Goal: Transaction & Acquisition: Register for event/course

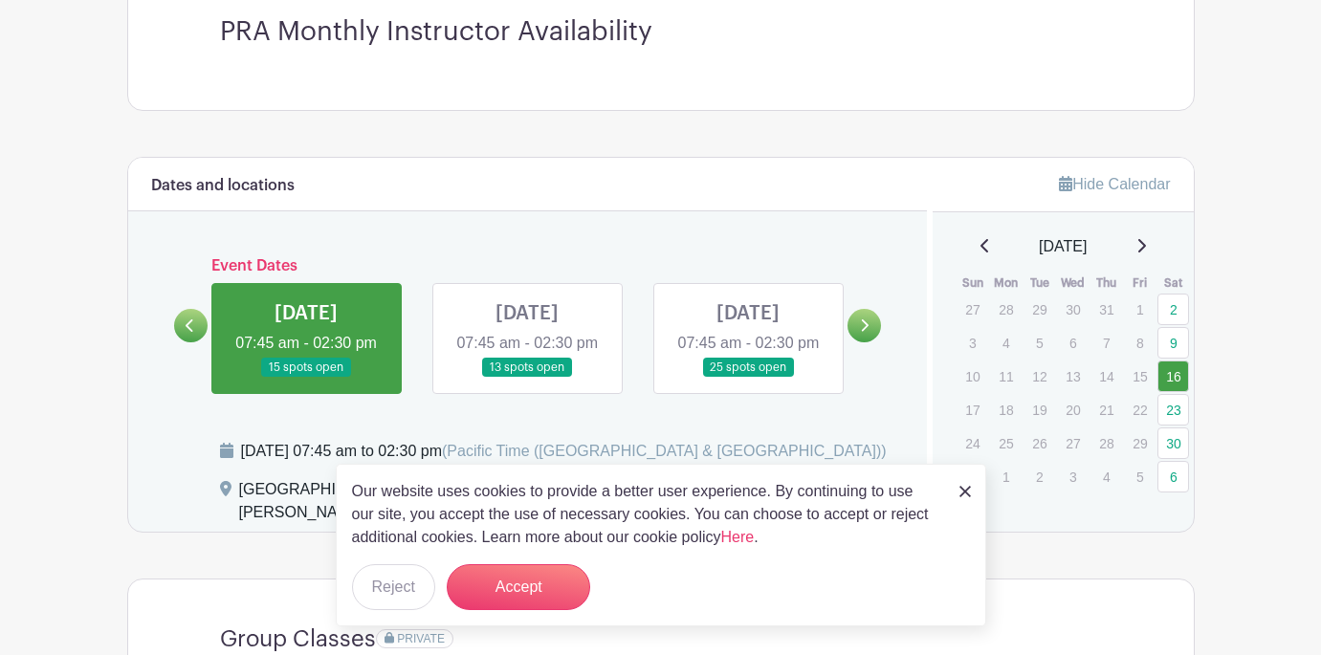
scroll to position [563, 0]
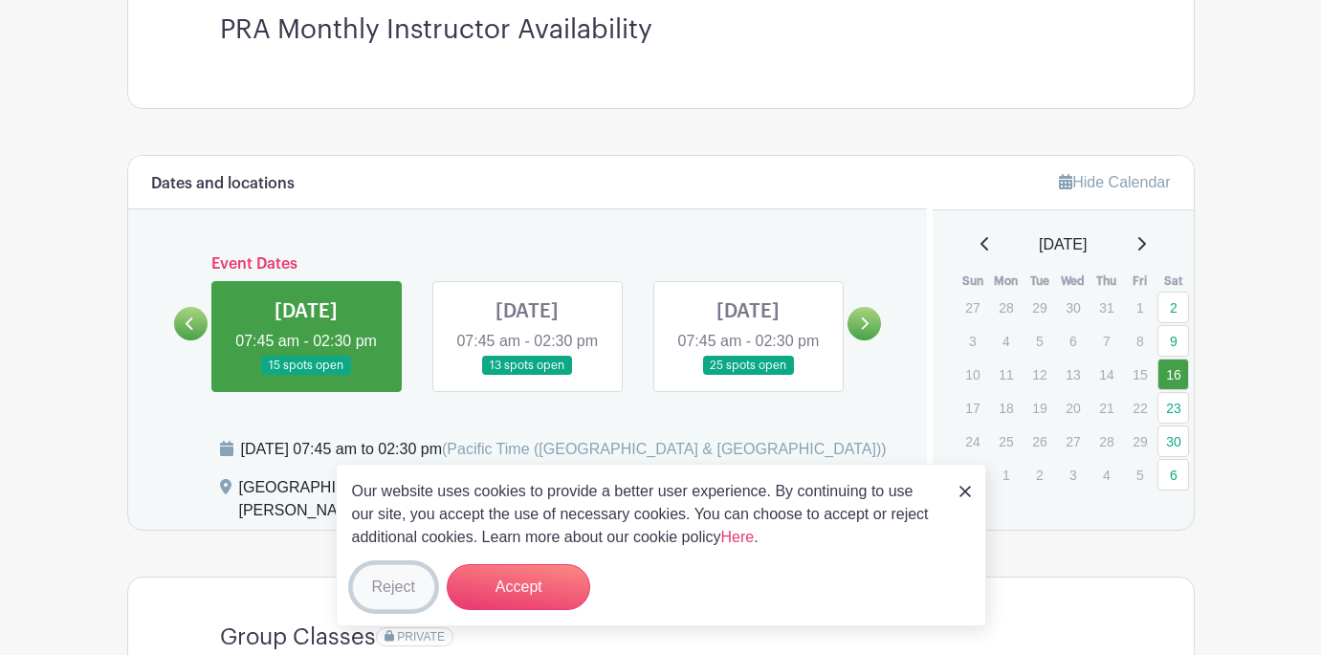
click at [389, 590] on button "Reject" at bounding box center [393, 587] width 83 height 46
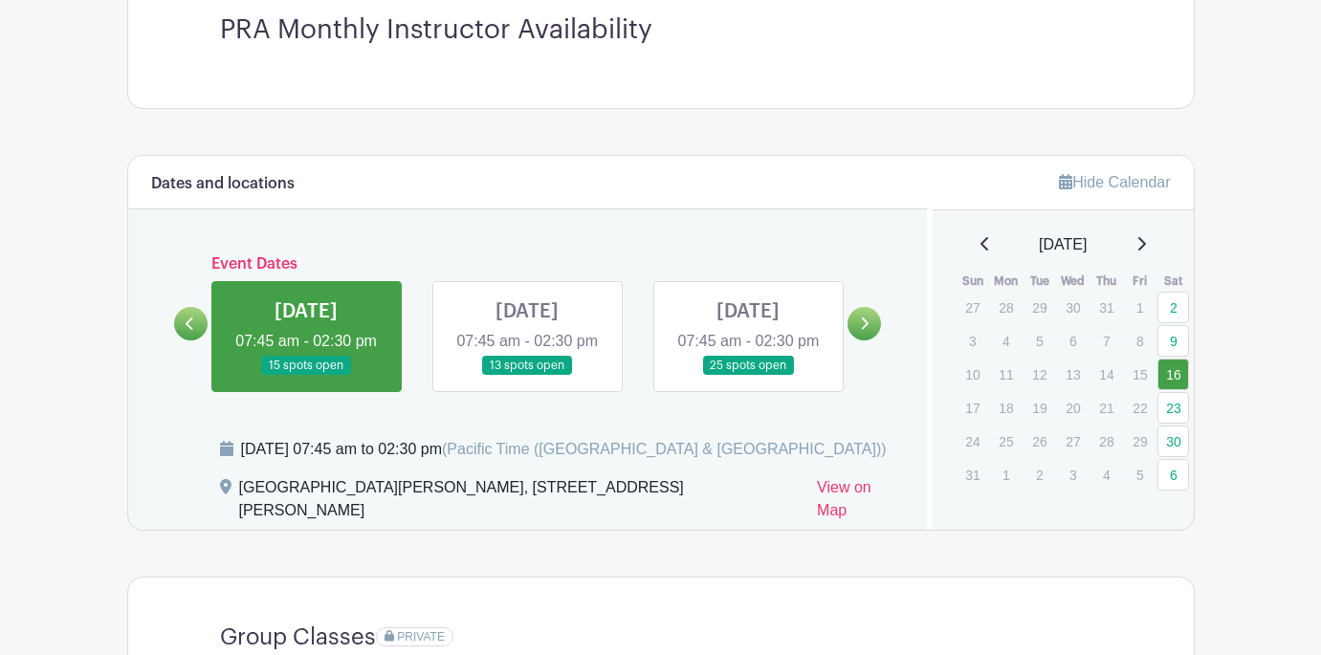
click at [1146, 244] on icon at bounding box center [1141, 243] width 10 height 15
click at [863, 330] on icon at bounding box center [866, 324] width 8 height 12
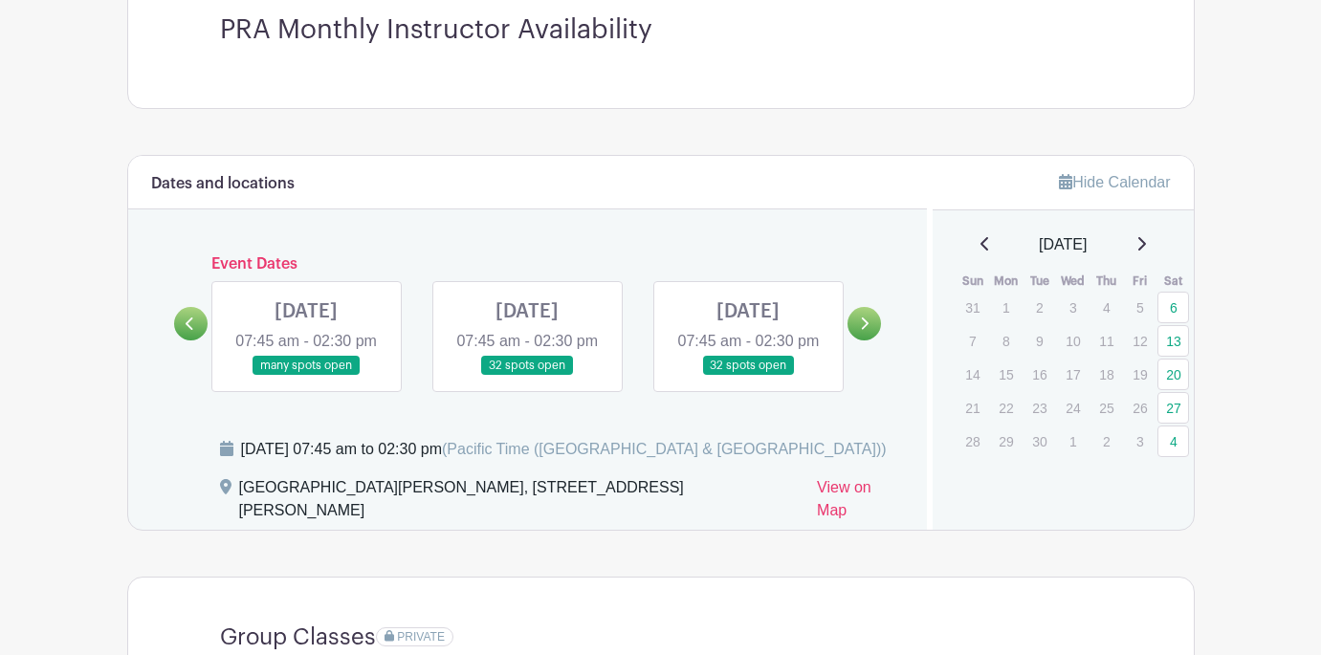
click at [191, 331] on icon at bounding box center [190, 324] width 9 height 14
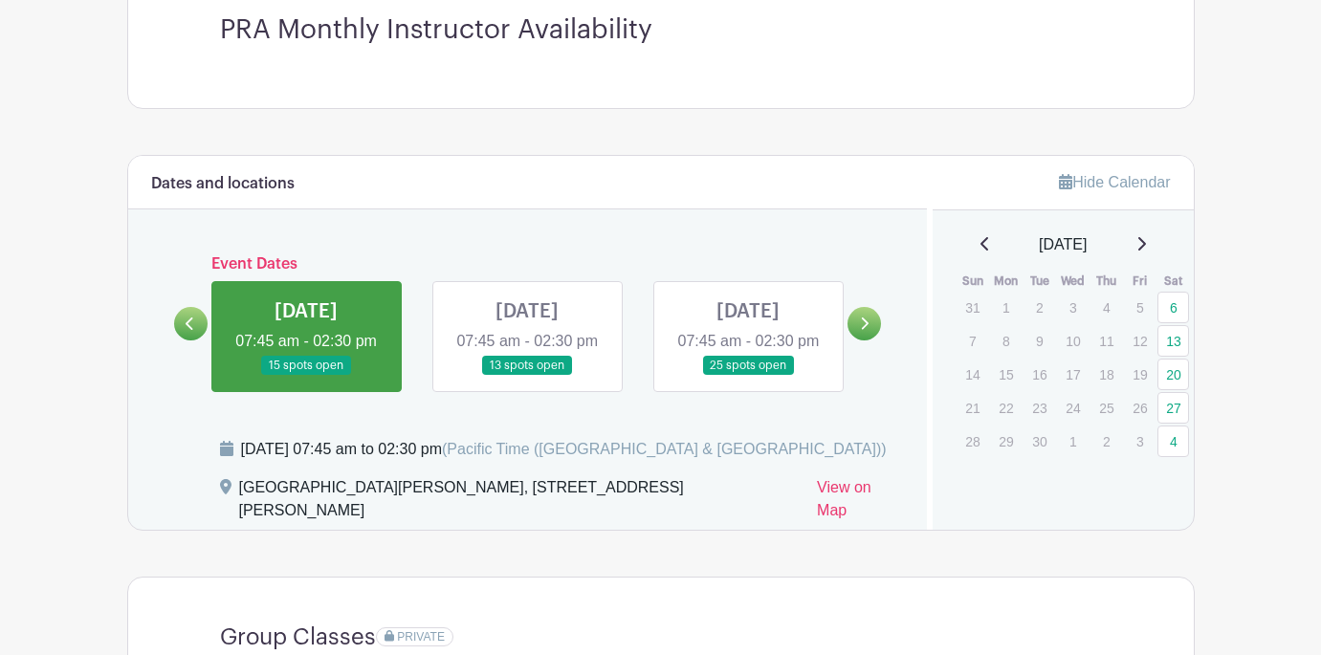
click at [867, 330] on icon at bounding box center [866, 324] width 8 height 12
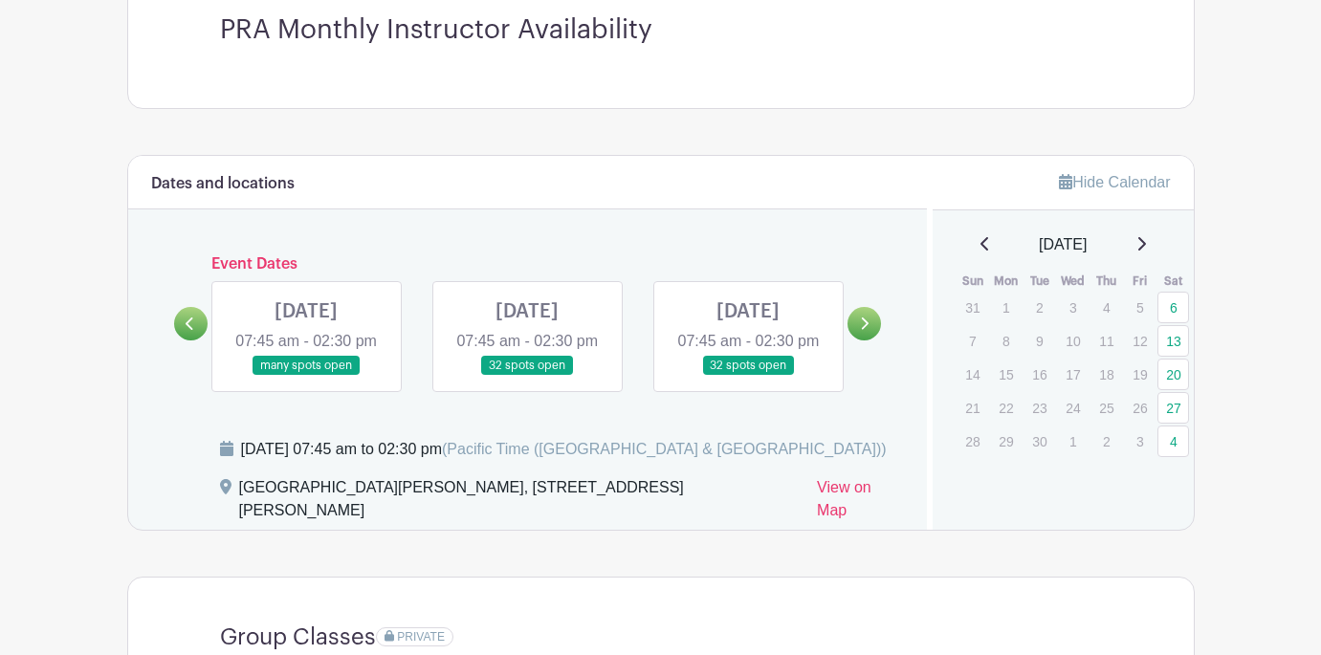
click at [306, 376] on link at bounding box center [306, 376] width 0 height 0
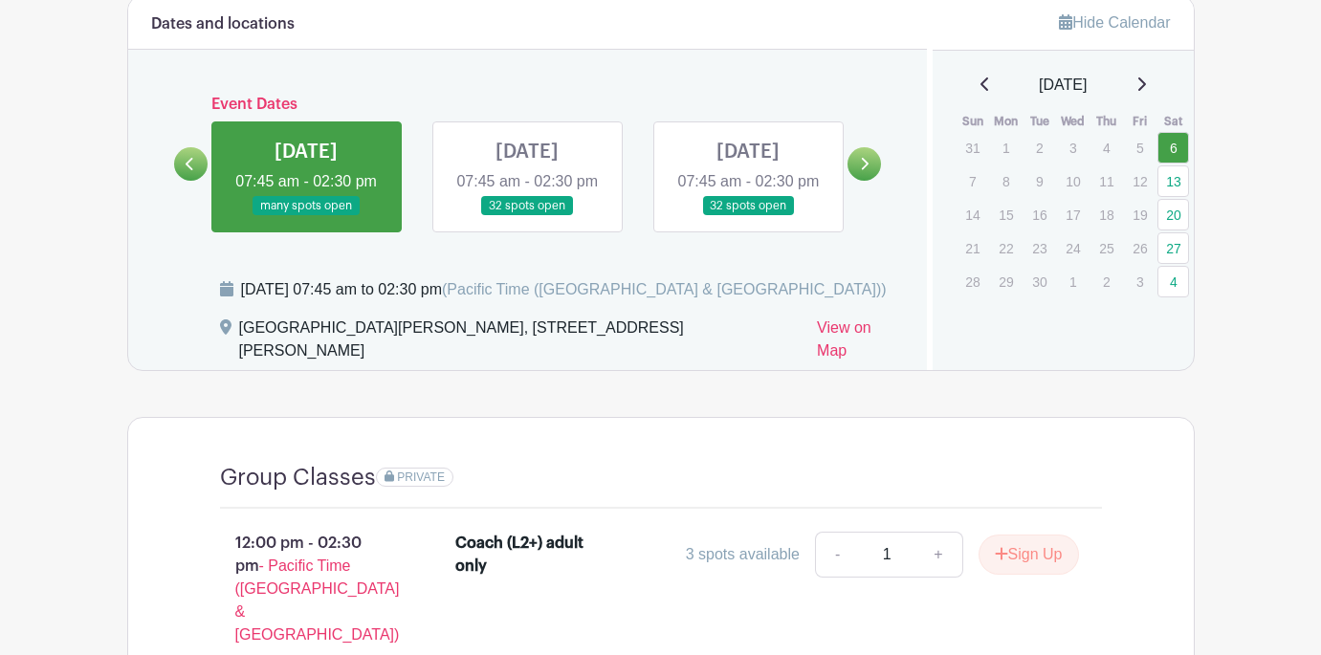
scroll to position [718, 0]
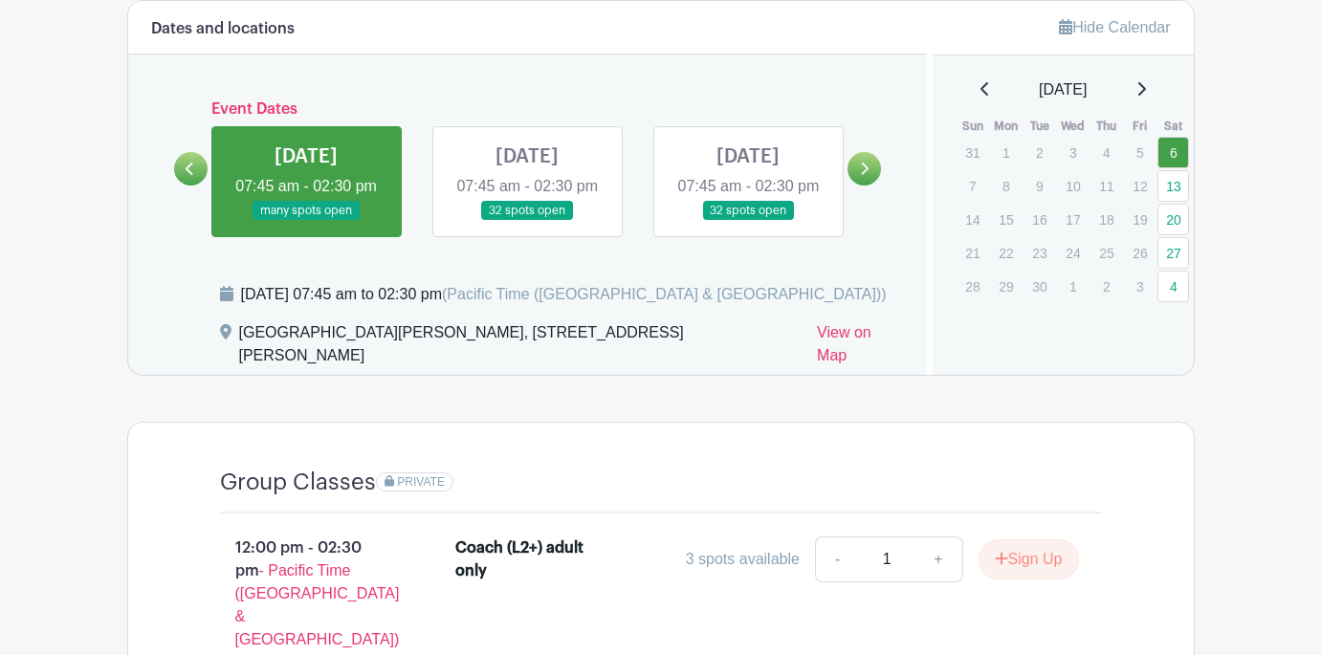
click at [184, 185] on link at bounding box center [190, 168] width 33 height 33
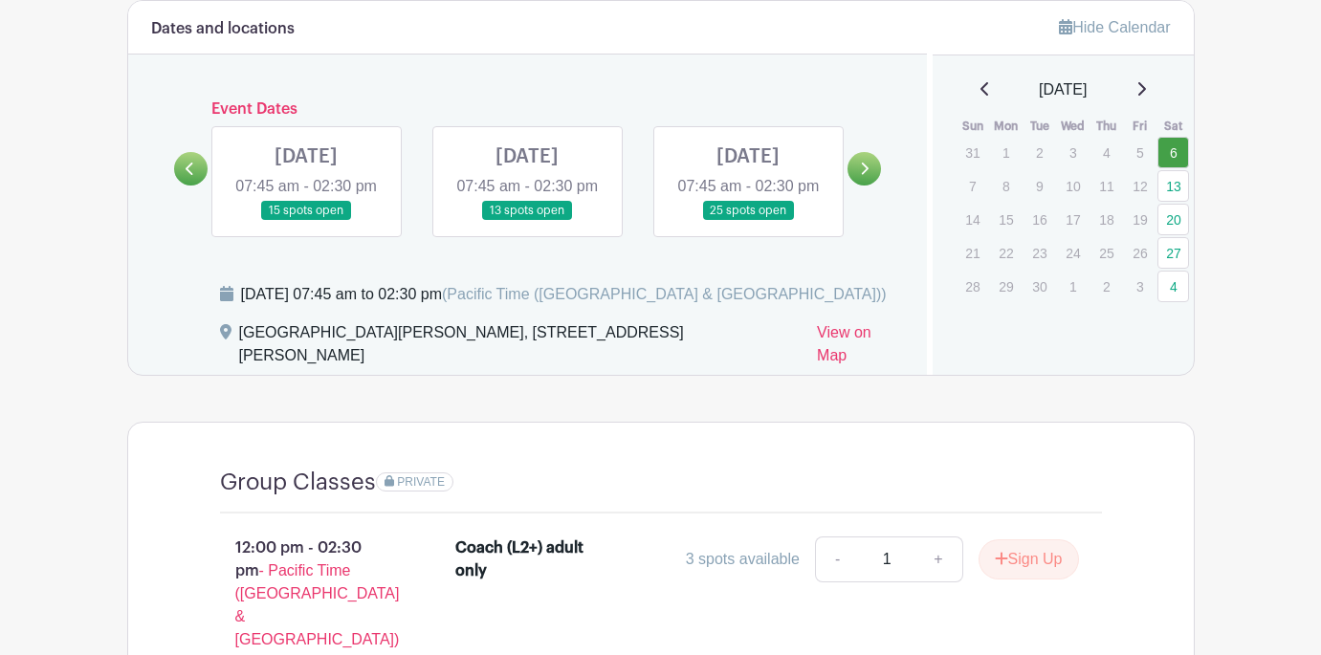
click at [981, 90] on icon at bounding box center [986, 88] width 10 height 15
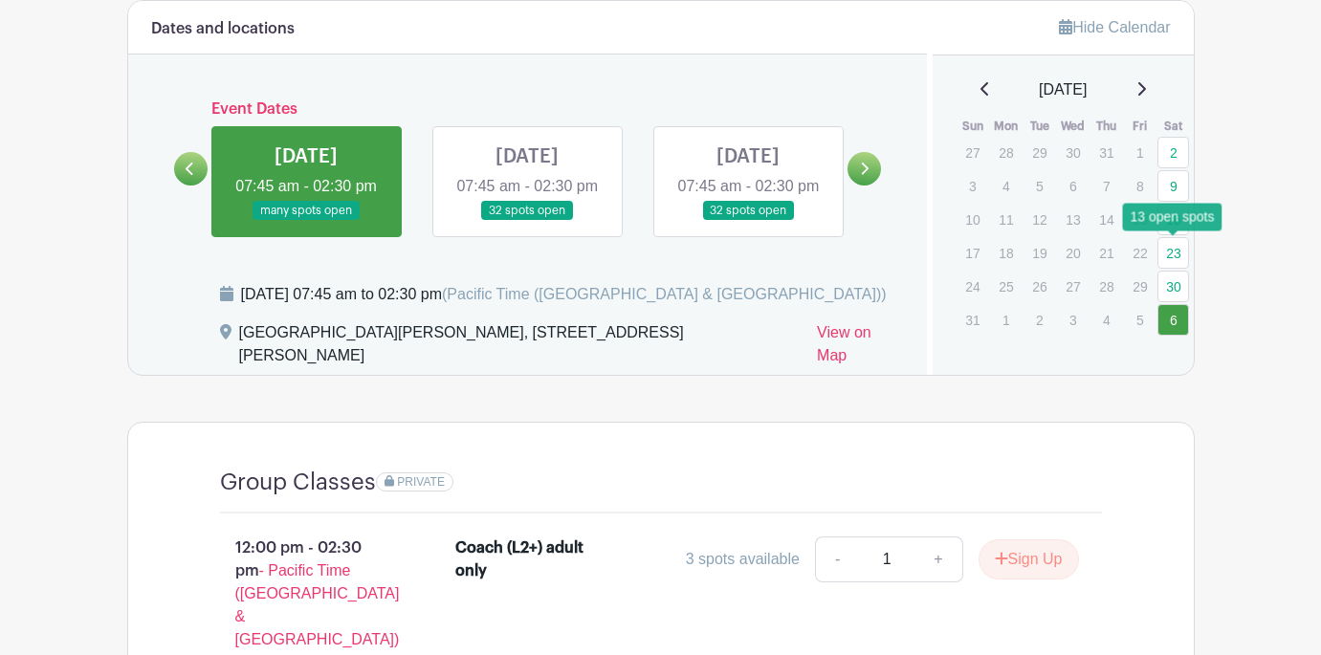
click at [1174, 254] on link "23" at bounding box center [1174, 253] width 32 height 32
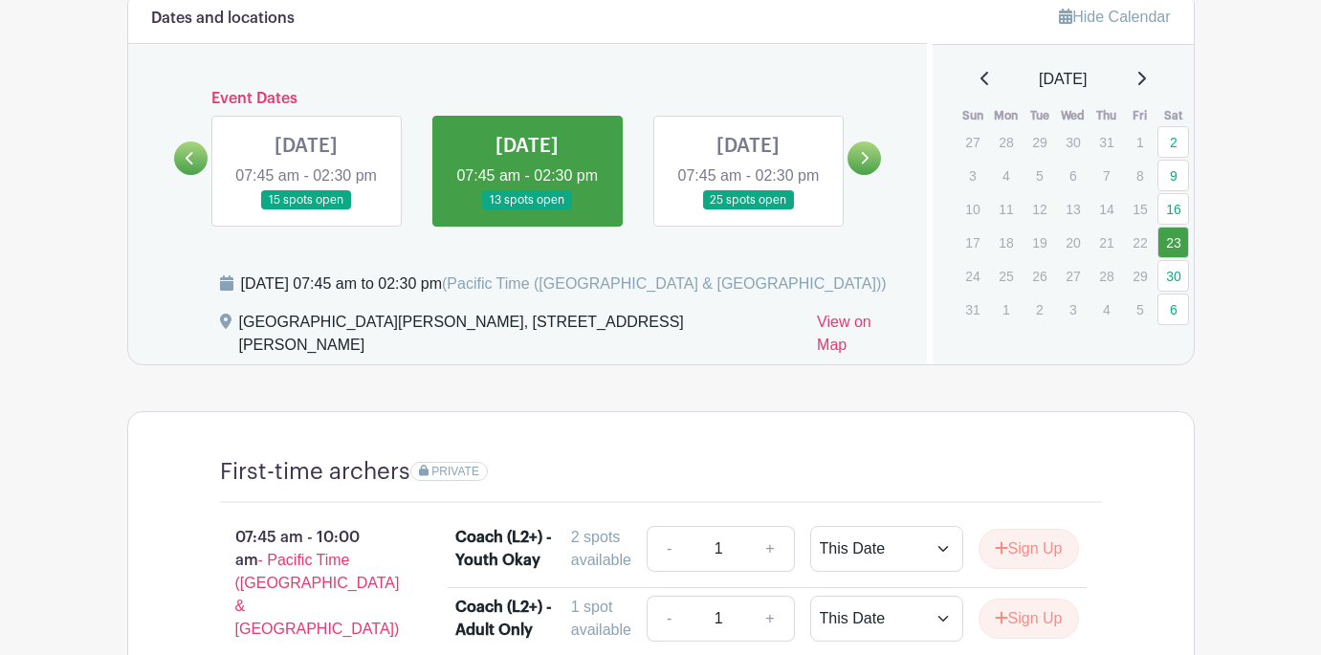
scroll to position [755, 0]
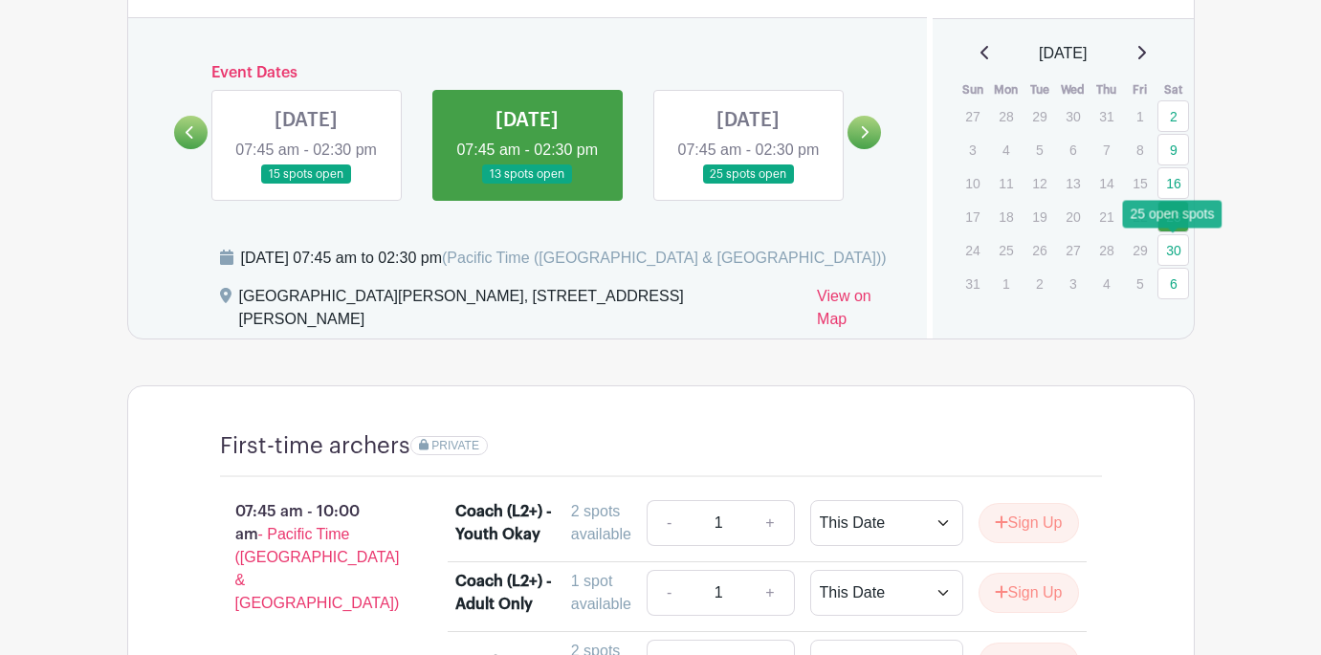
click at [1174, 253] on link "30" at bounding box center [1174, 250] width 32 height 32
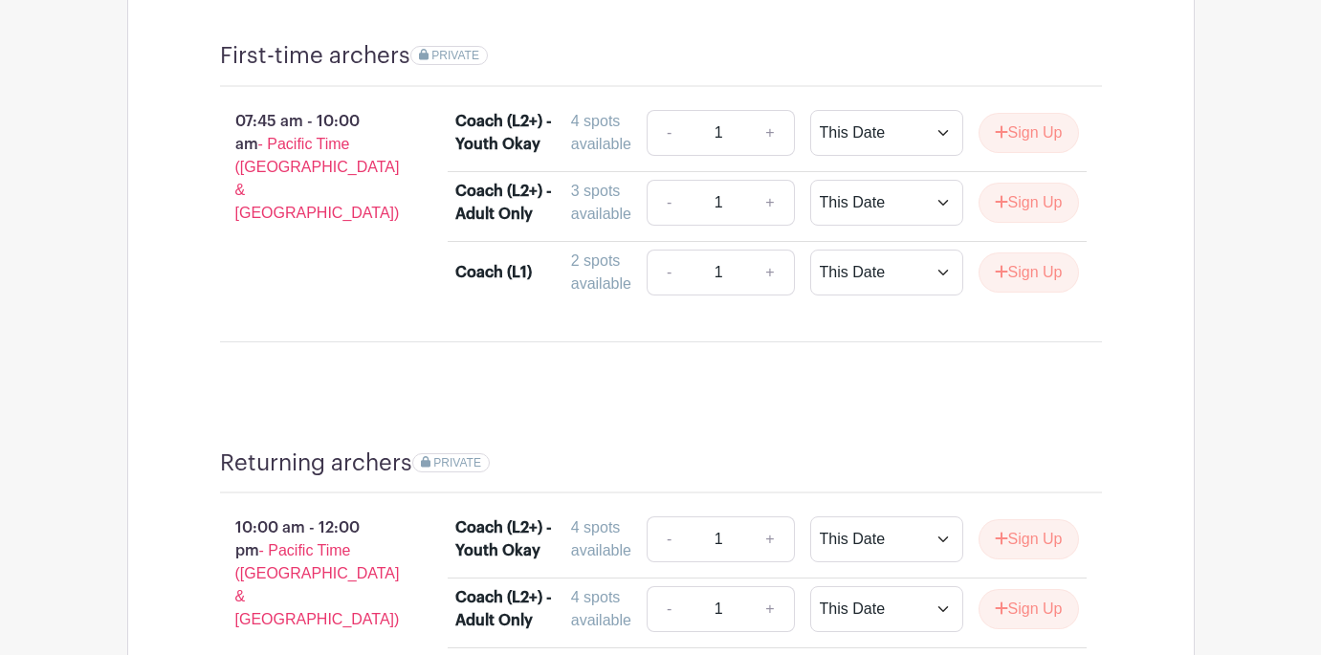
scroll to position [1492, 0]
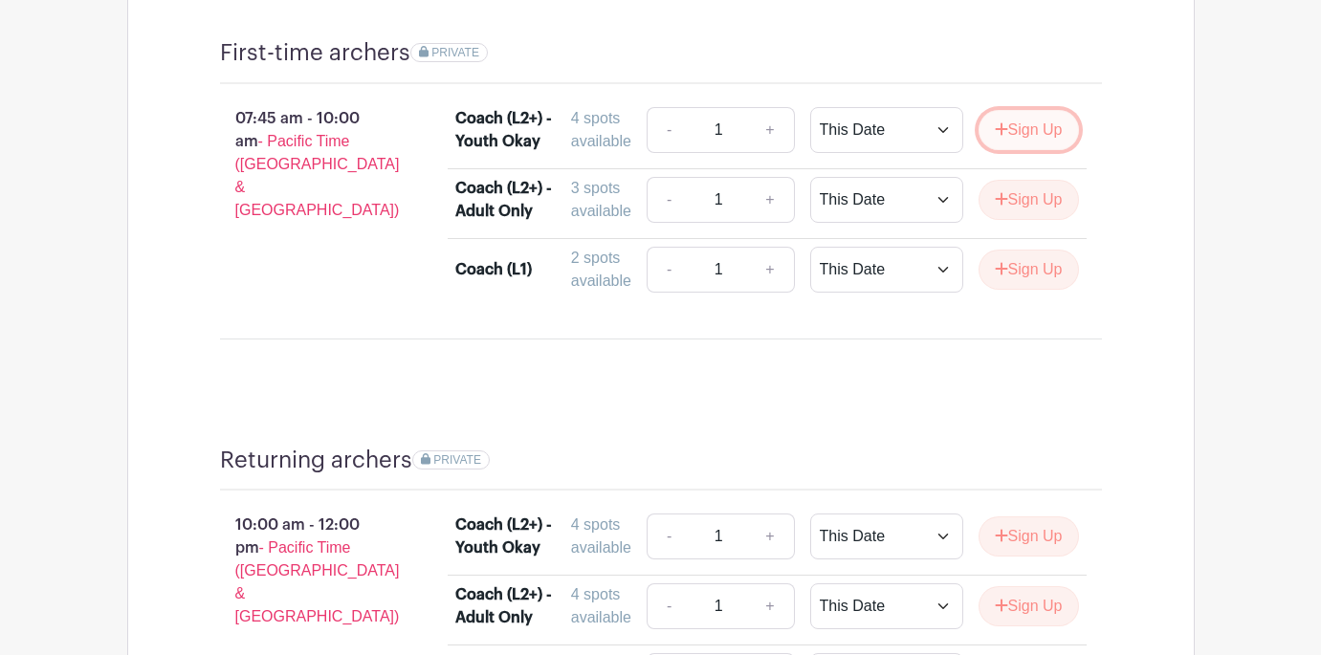
click at [1034, 110] on button "Sign Up" at bounding box center [1029, 130] width 100 height 40
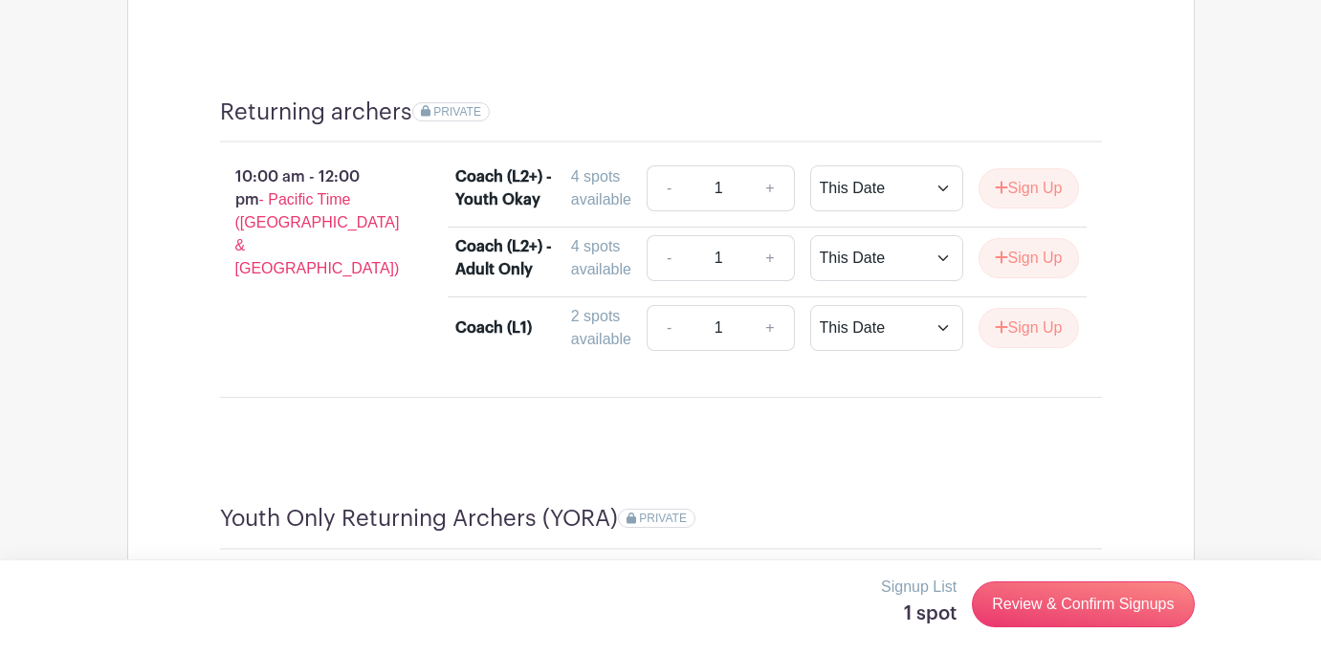
scroll to position [1852, 0]
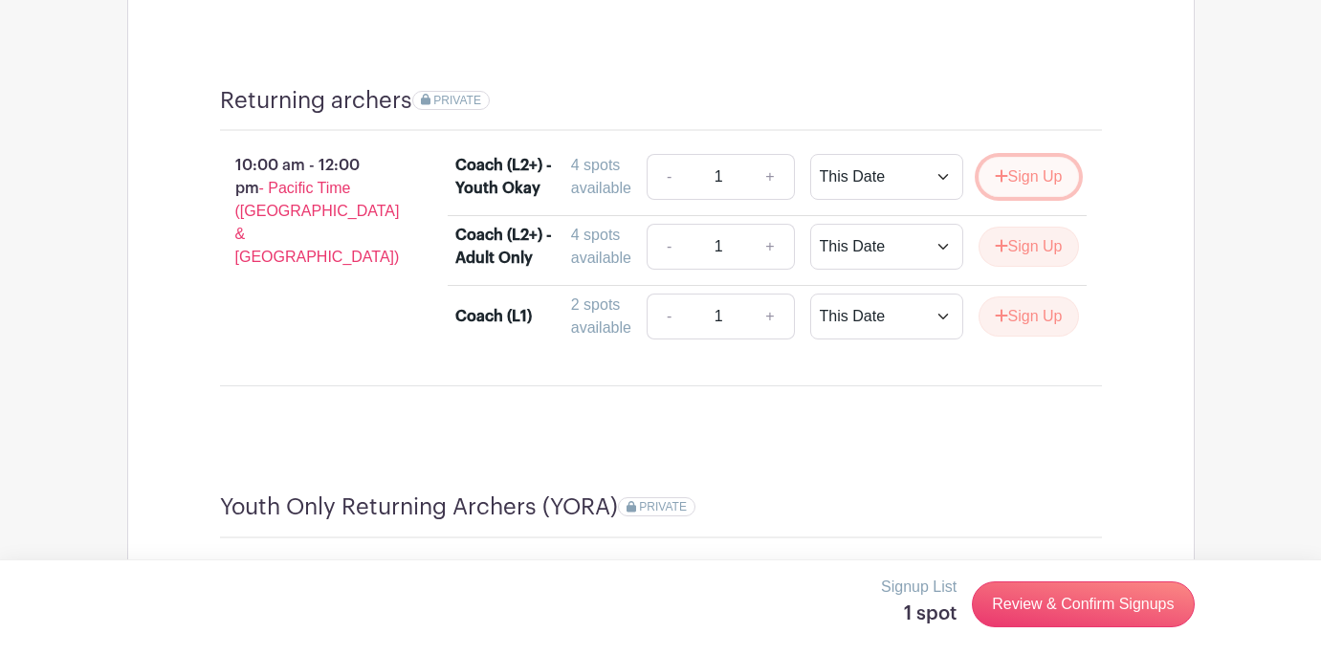
click at [1033, 157] on button "Sign Up" at bounding box center [1029, 177] width 100 height 40
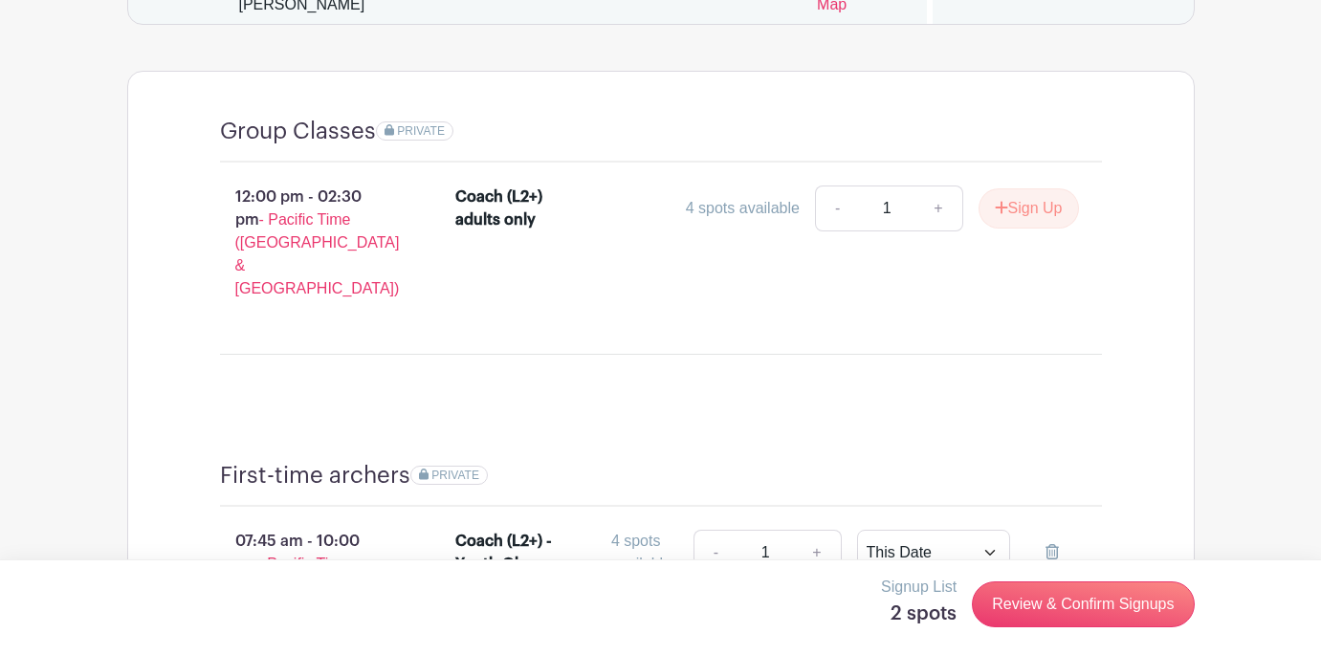
scroll to position [1070, 0]
click at [1028, 211] on button "Sign Up" at bounding box center [1029, 207] width 100 height 40
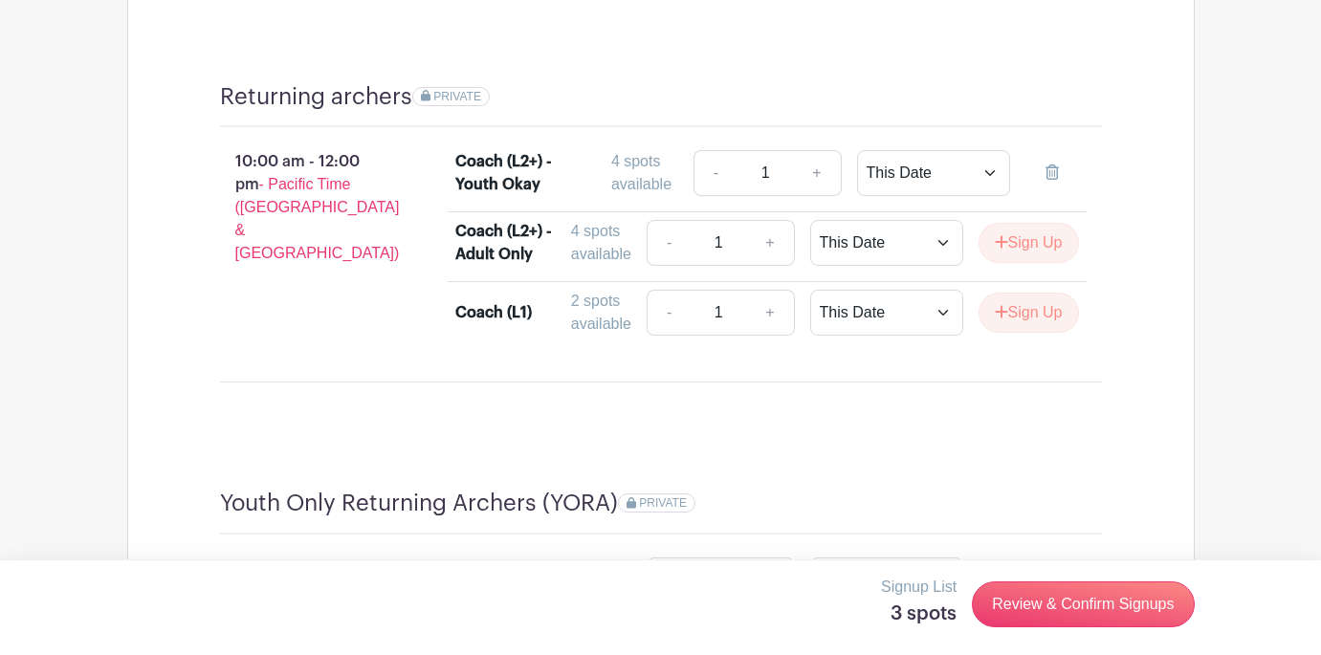
scroll to position [1859, 0]
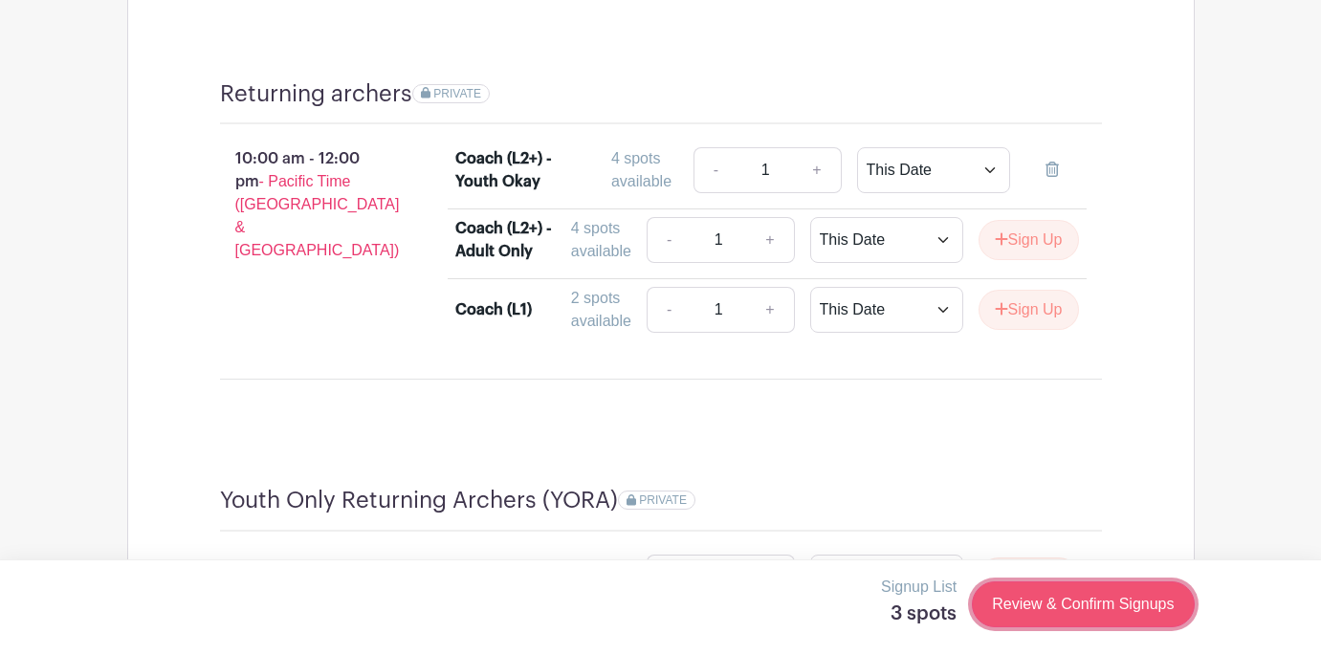
click at [1068, 603] on link "Review & Confirm Signups" at bounding box center [1083, 605] width 222 height 46
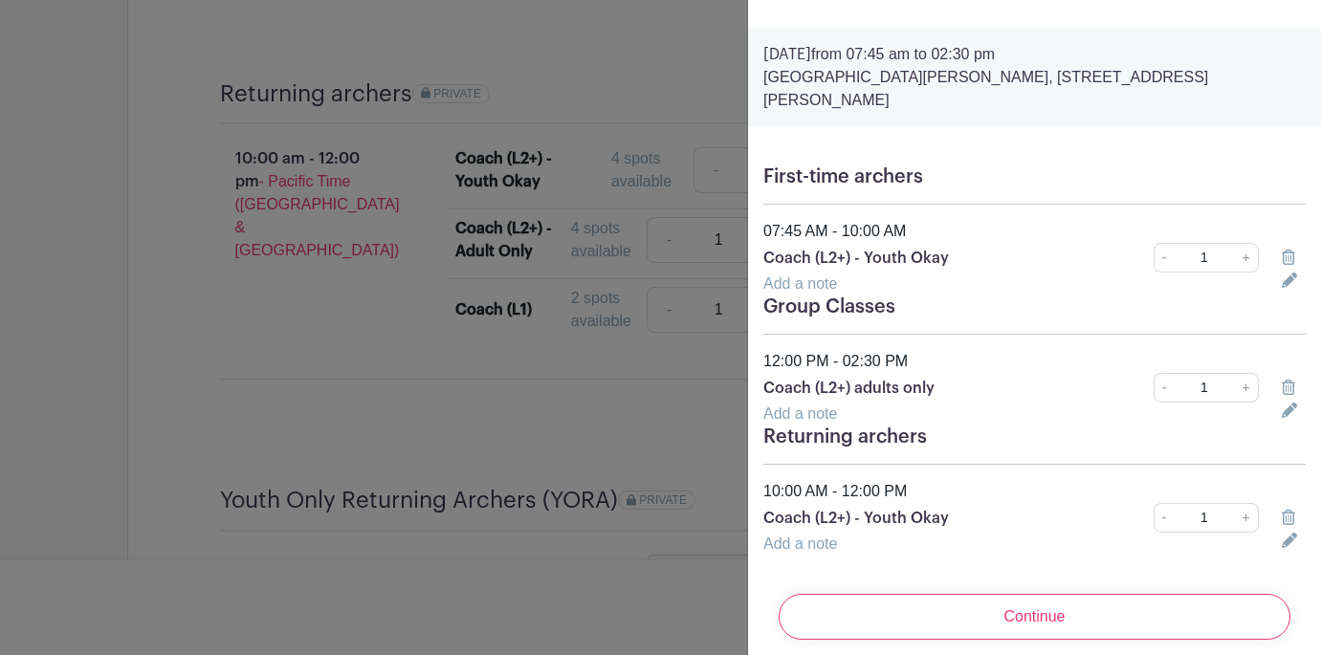
scroll to position [37, 0]
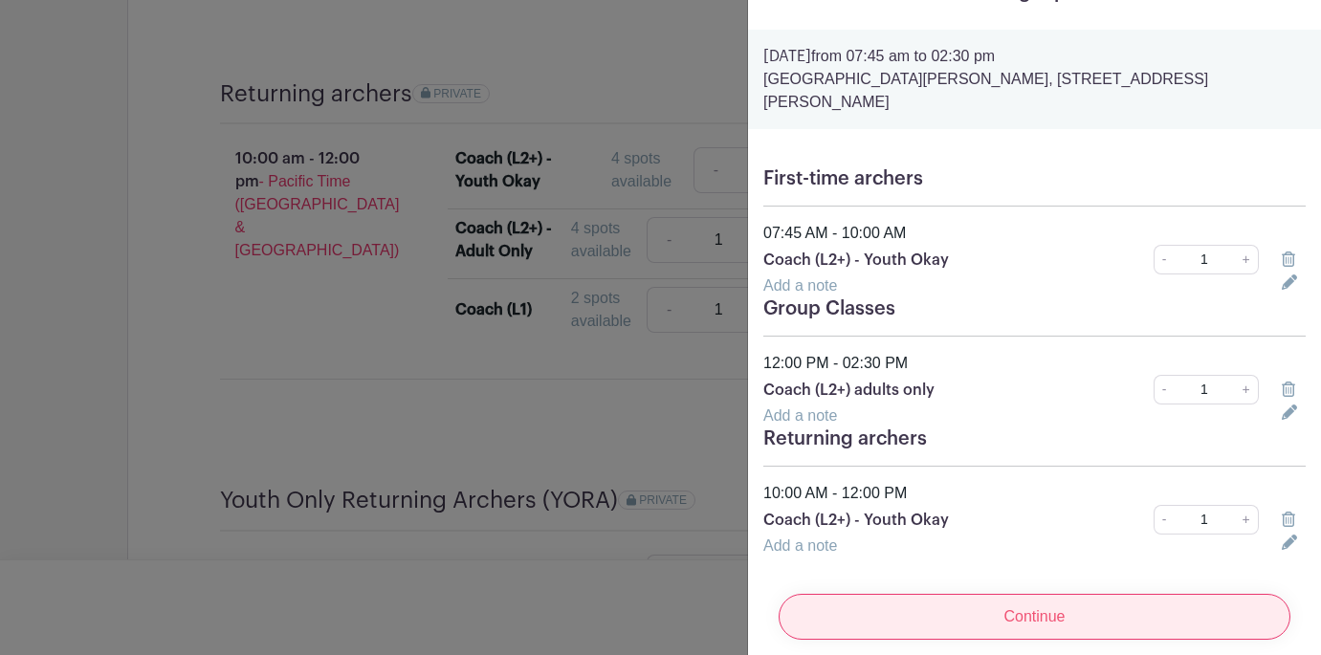
click at [1027, 601] on input "Continue" at bounding box center [1035, 617] width 512 height 46
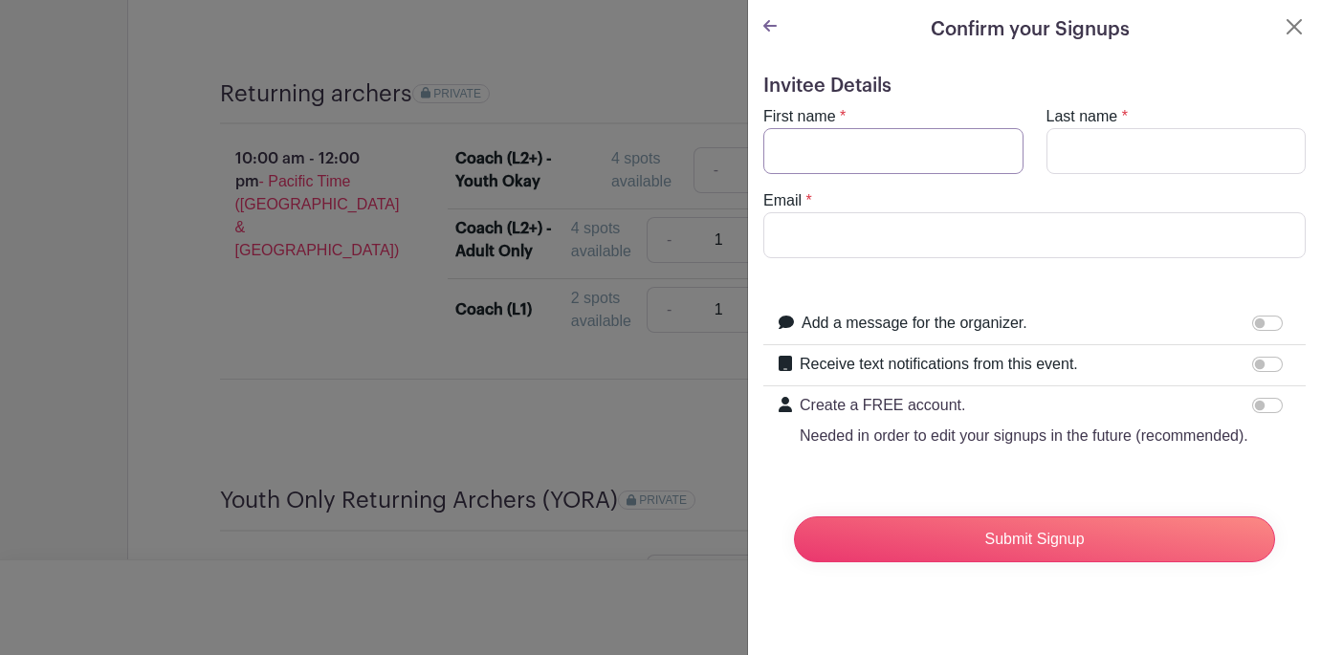
click at [890, 139] on input "First name" at bounding box center [893, 151] width 260 height 46
type input "[PERSON_NAME]"
click at [1137, 155] on input "Last name" at bounding box center [1177, 151] width 260 height 46
type input "[PERSON_NAME]"
click at [878, 230] on input "Email" at bounding box center [1034, 235] width 542 height 46
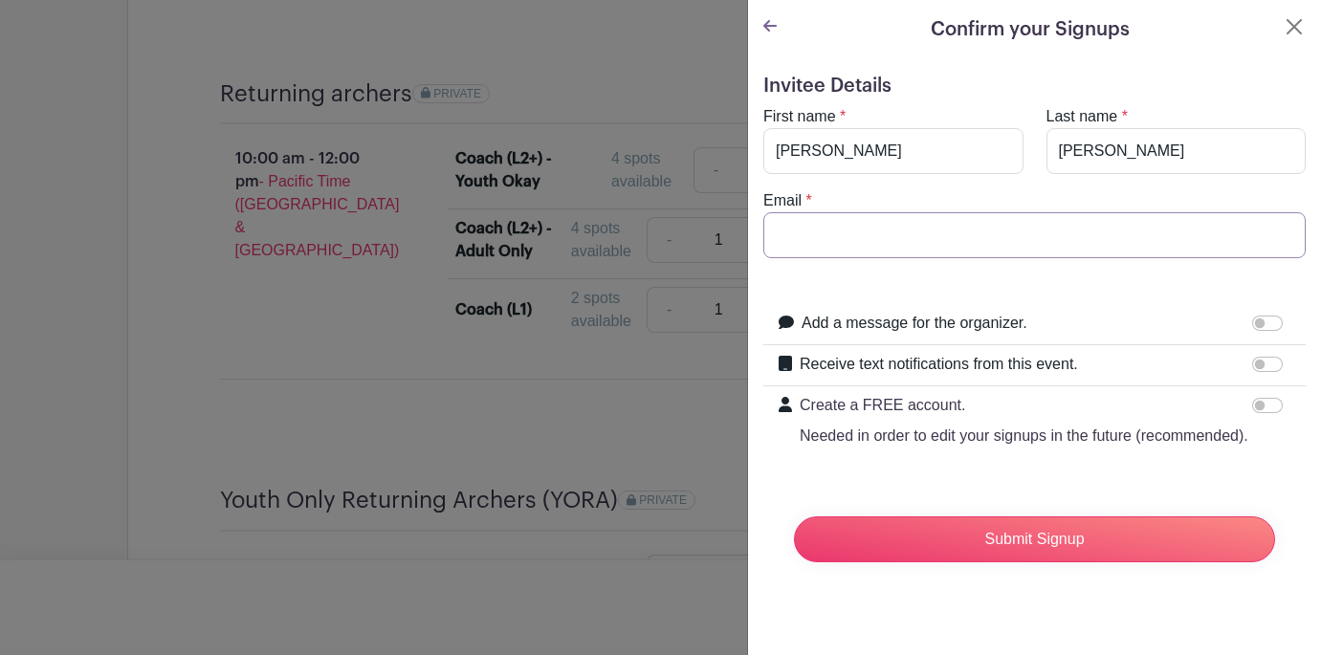
type input "[EMAIL_ADDRESS][DOMAIN_NAME]"
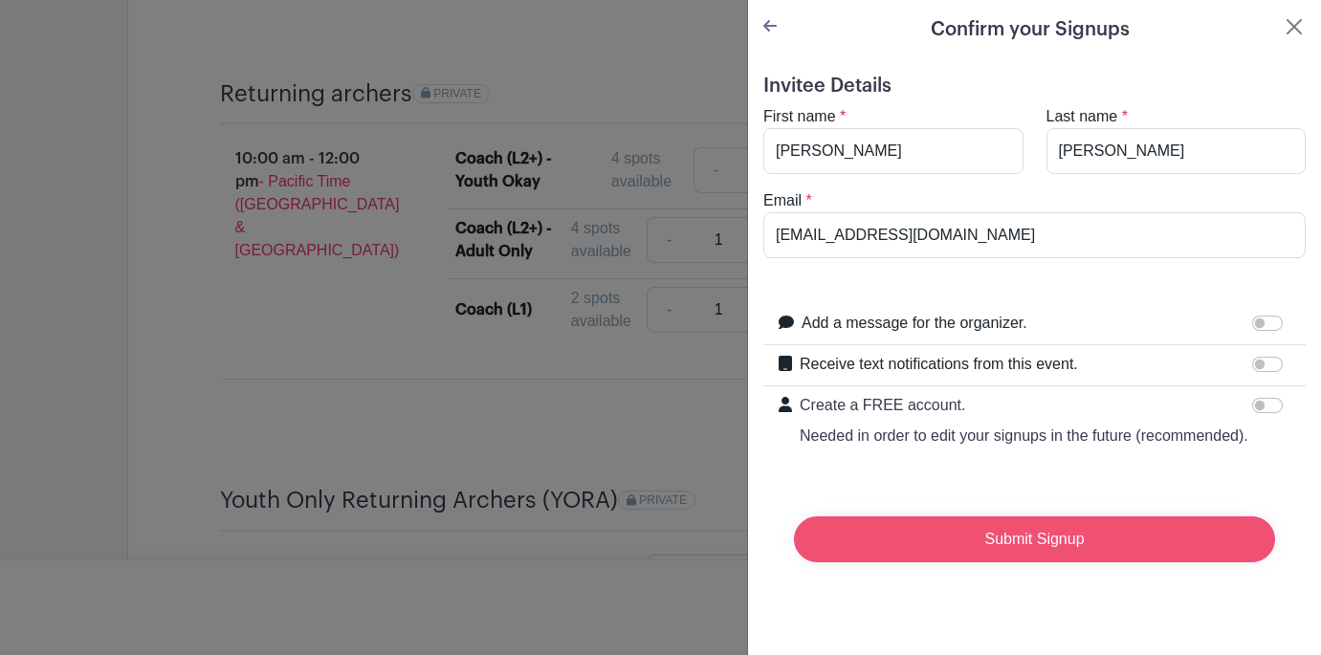
click at [1026, 540] on input "Submit Signup" at bounding box center [1034, 540] width 481 height 46
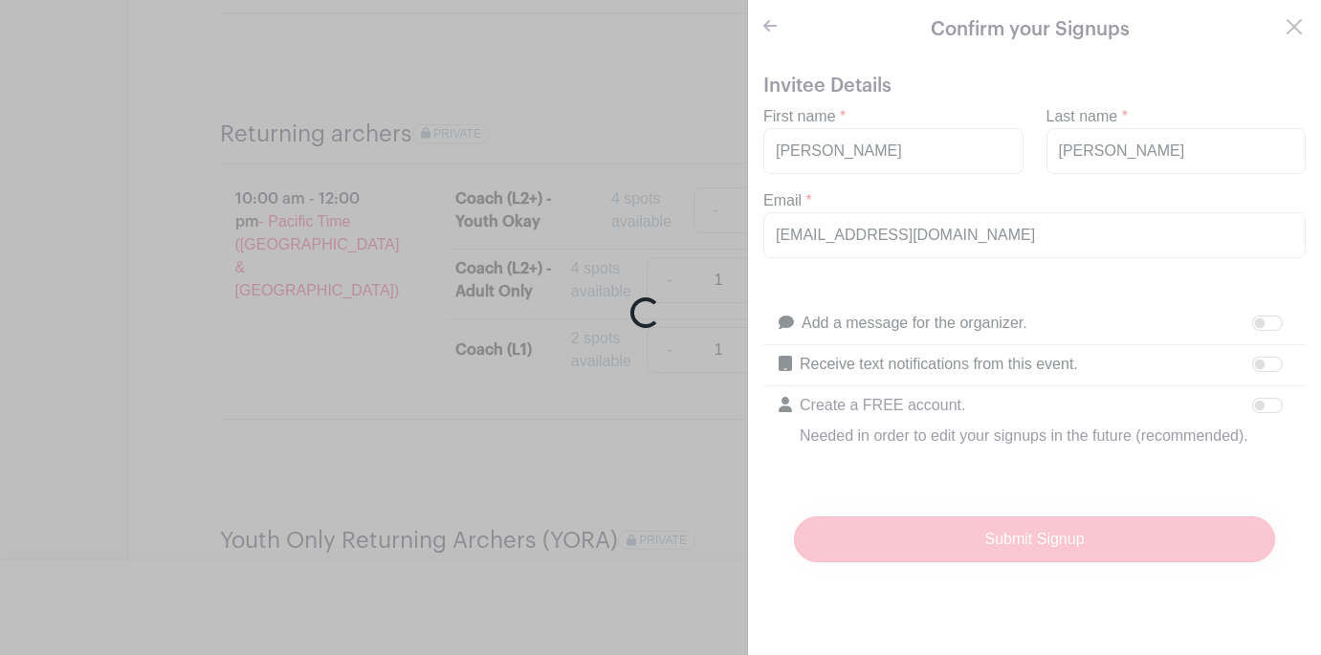
scroll to position [1908, 0]
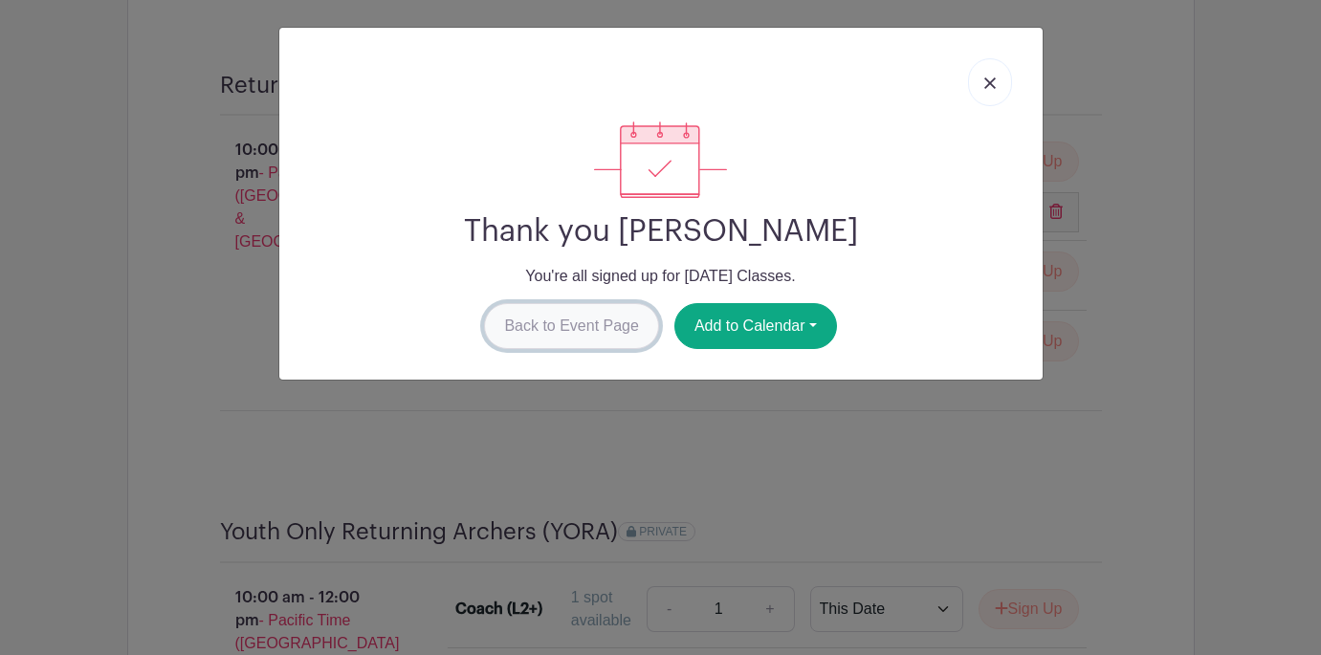
click at [575, 326] on link "Back to Event Page" at bounding box center [571, 326] width 175 height 46
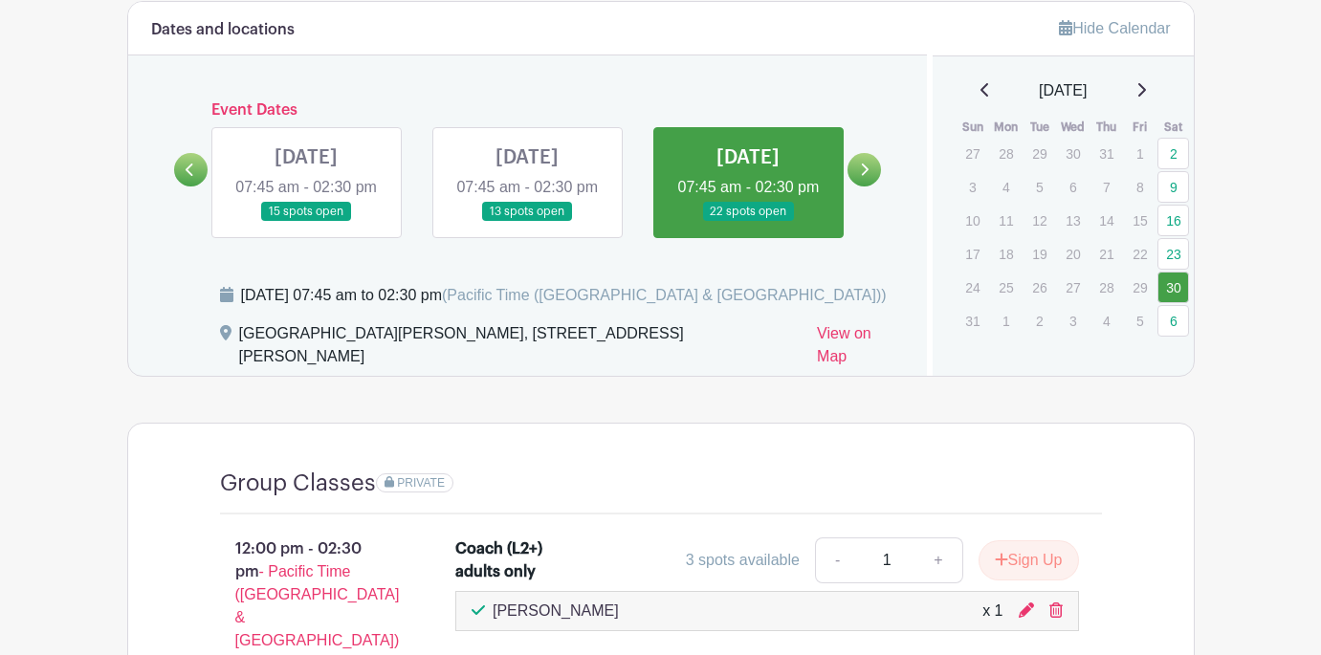
scroll to position [717, 0]
click at [1145, 89] on icon at bounding box center [1141, 90] width 10 height 15
click at [1146, 89] on icon at bounding box center [1141, 90] width 10 height 15
click at [1146, 89] on icon at bounding box center [1142, 90] width 8 height 13
click at [981, 90] on icon at bounding box center [986, 90] width 10 height 15
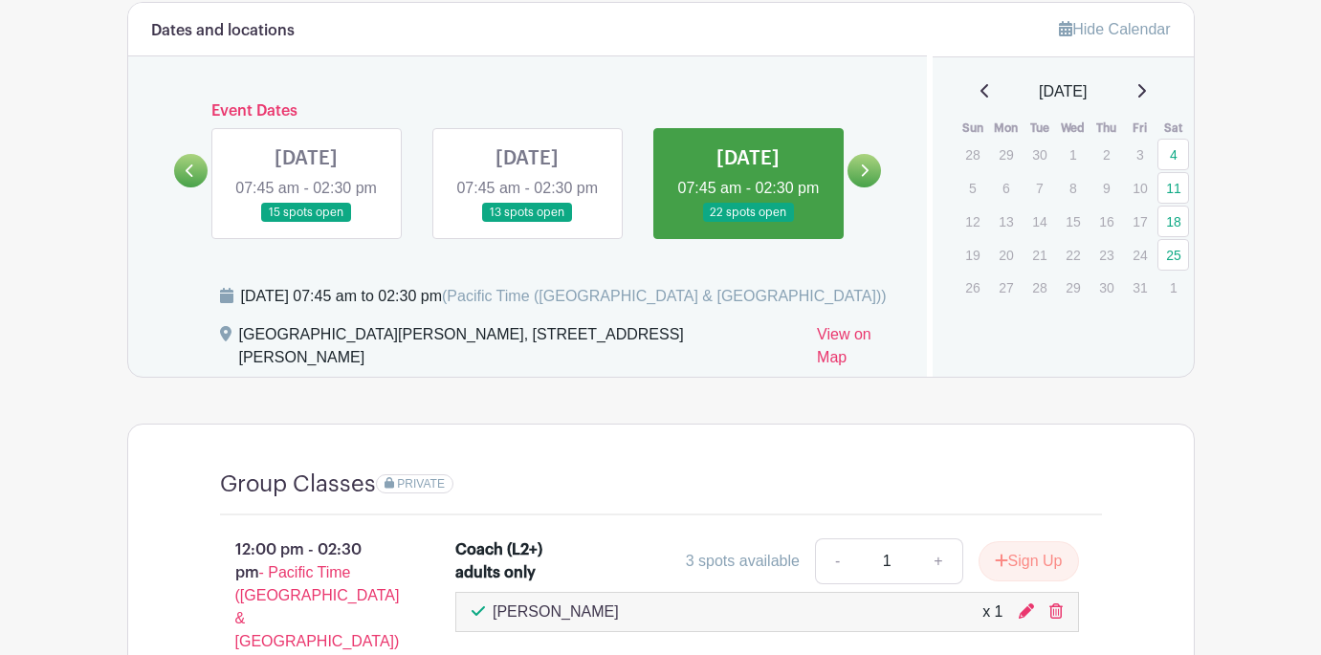
click at [981, 90] on icon at bounding box center [985, 90] width 8 height 13
click at [1172, 152] on link "6" at bounding box center [1174, 155] width 32 height 32
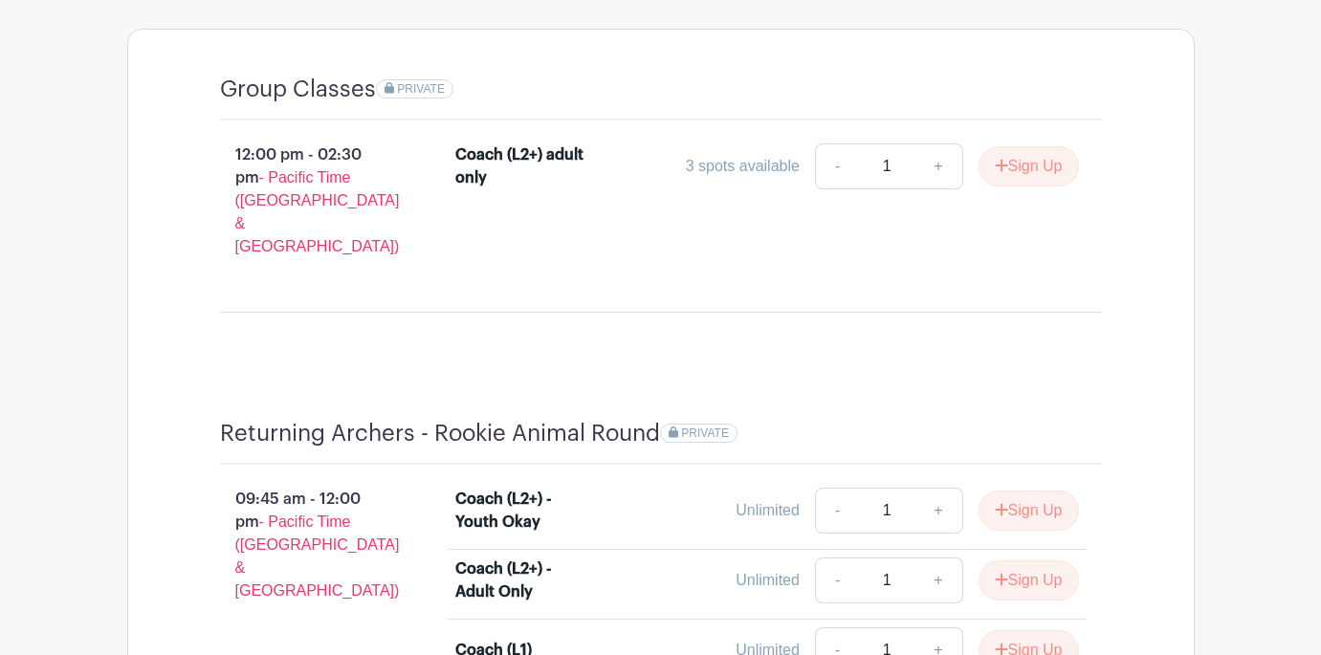
scroll to position [1113, 0]
click at [1032, 176] on button "Sign Up" at bounding box center [1029, 165] width 100 height 40
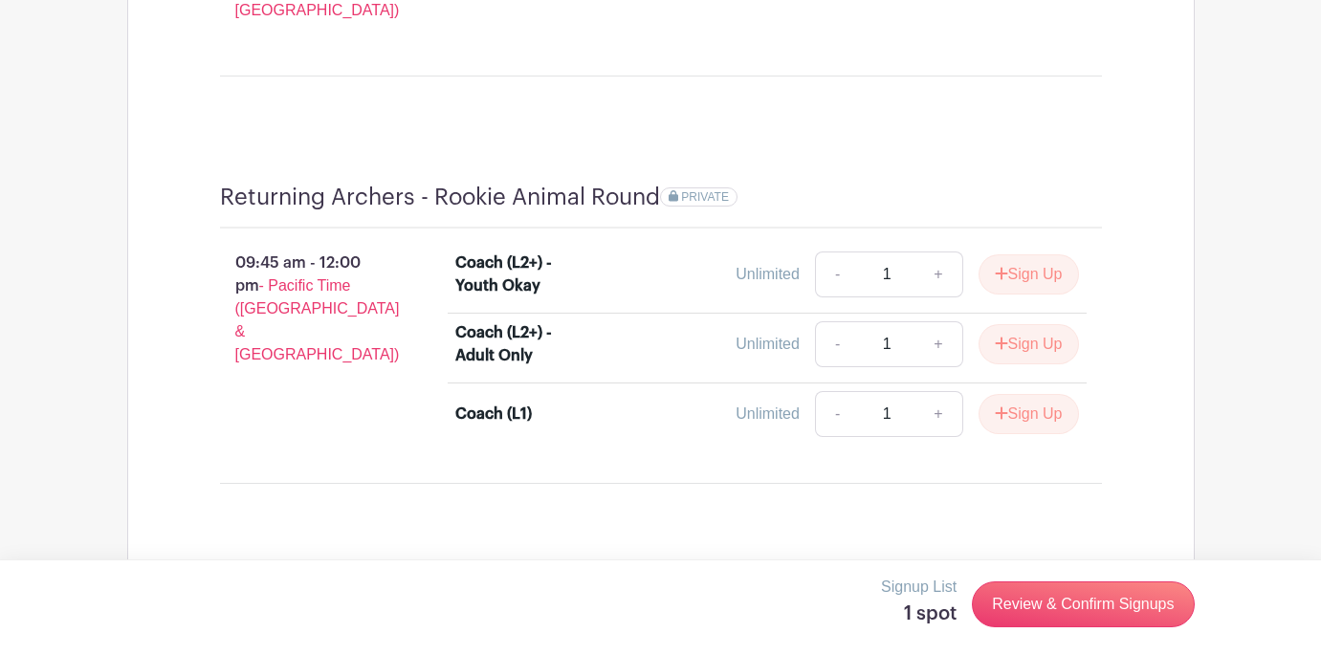
scroll to position [1351, 0]
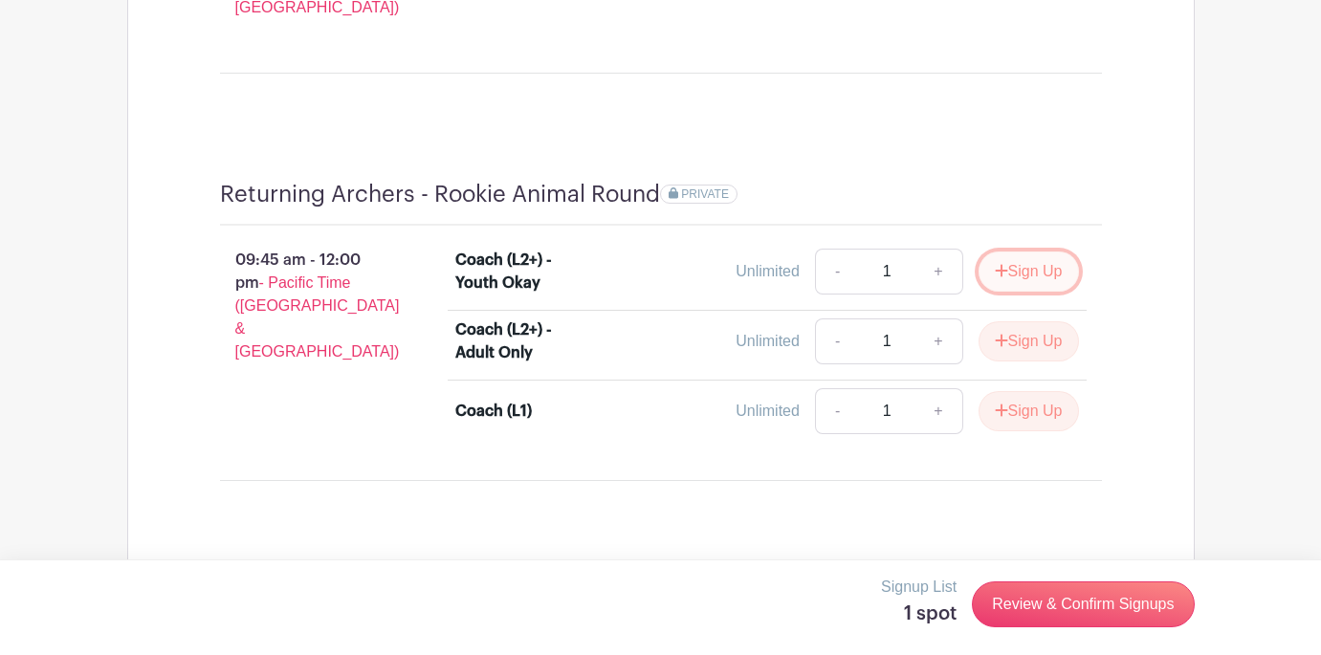
click at [1030, 252] on button "Sign Up" at bounding box center [1029, 272] width 100 height 40
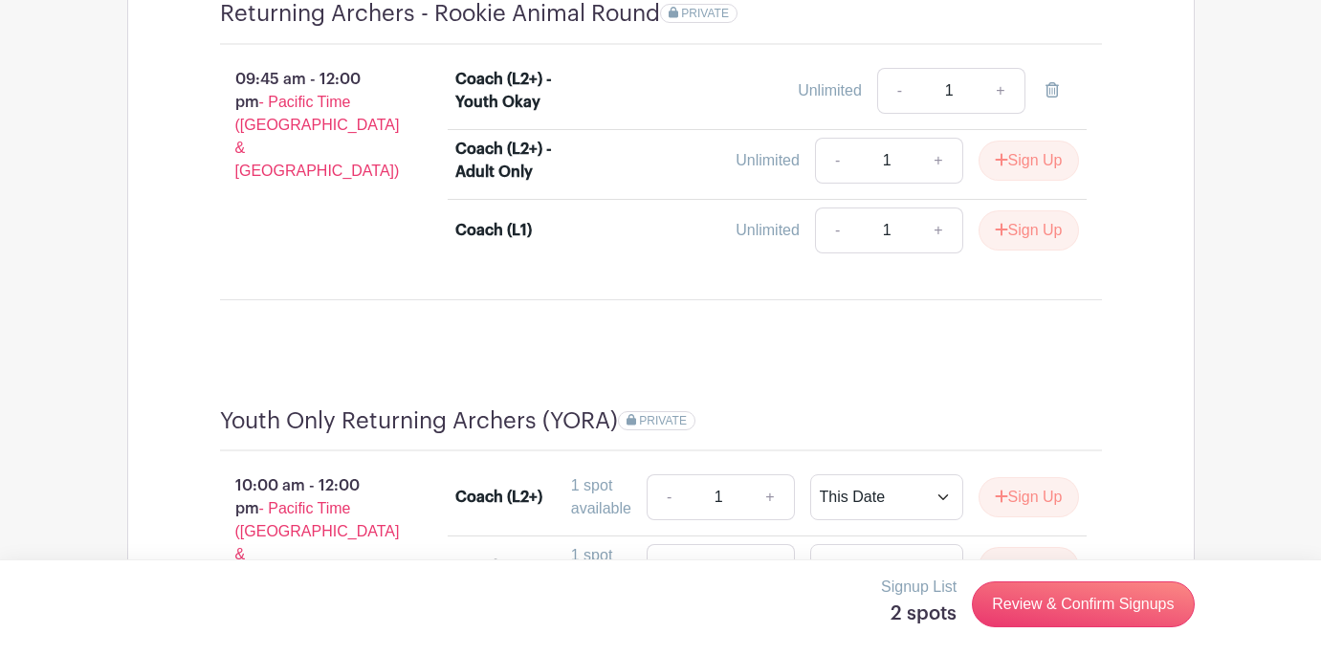
scroll to position [1534, 0]
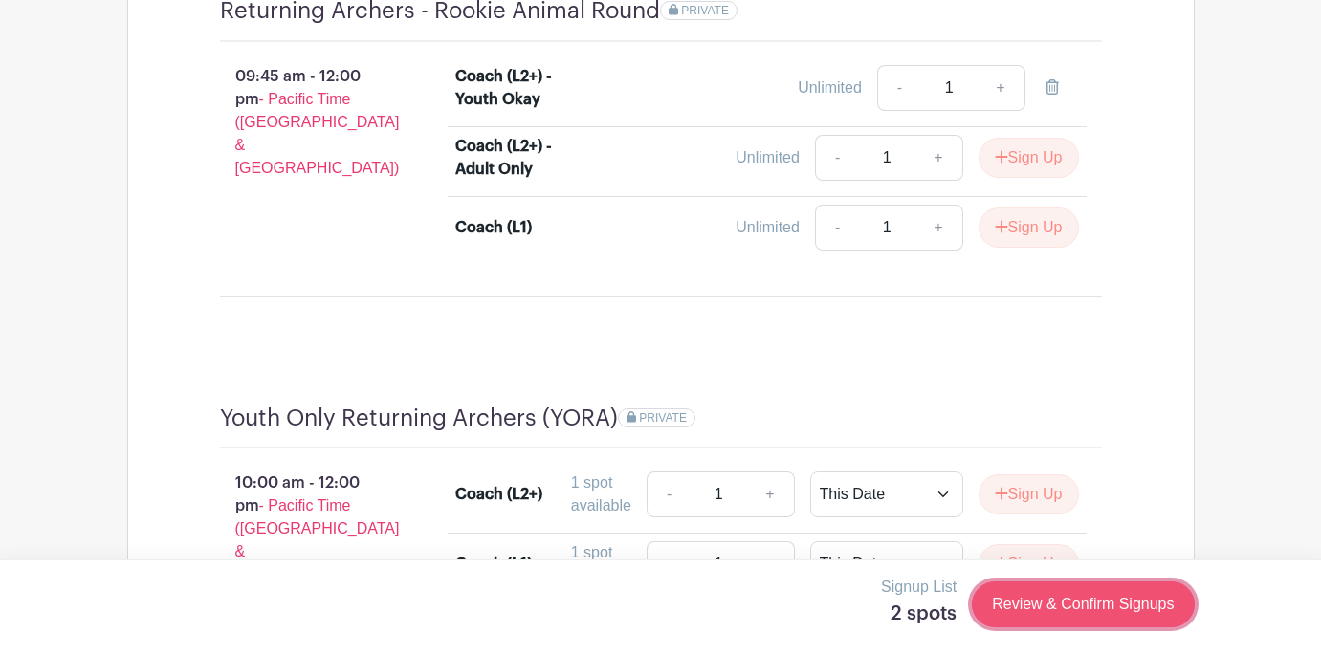
click at [1048, 600] on link "Review & Confirm Signups" at bounding box center [1083, 605] width 222 height 46
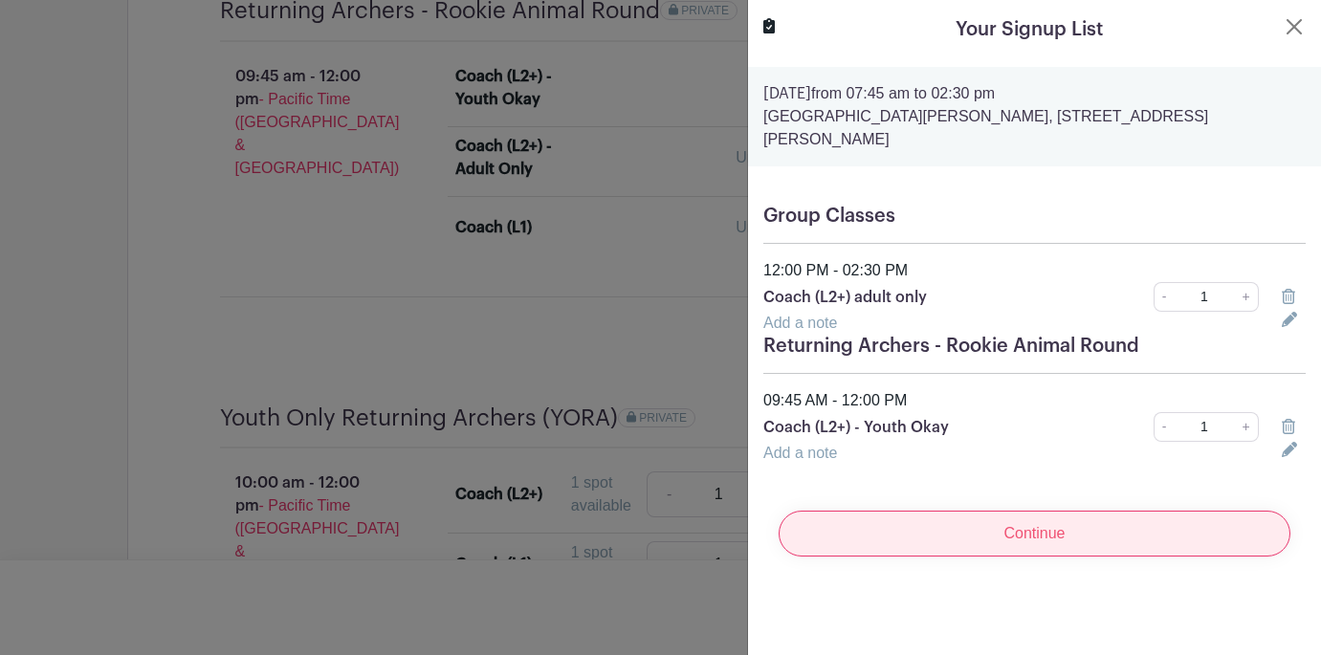
click at [1030, 511] on input "Continue" at bounding box center [1035, 534] width 512 height 46
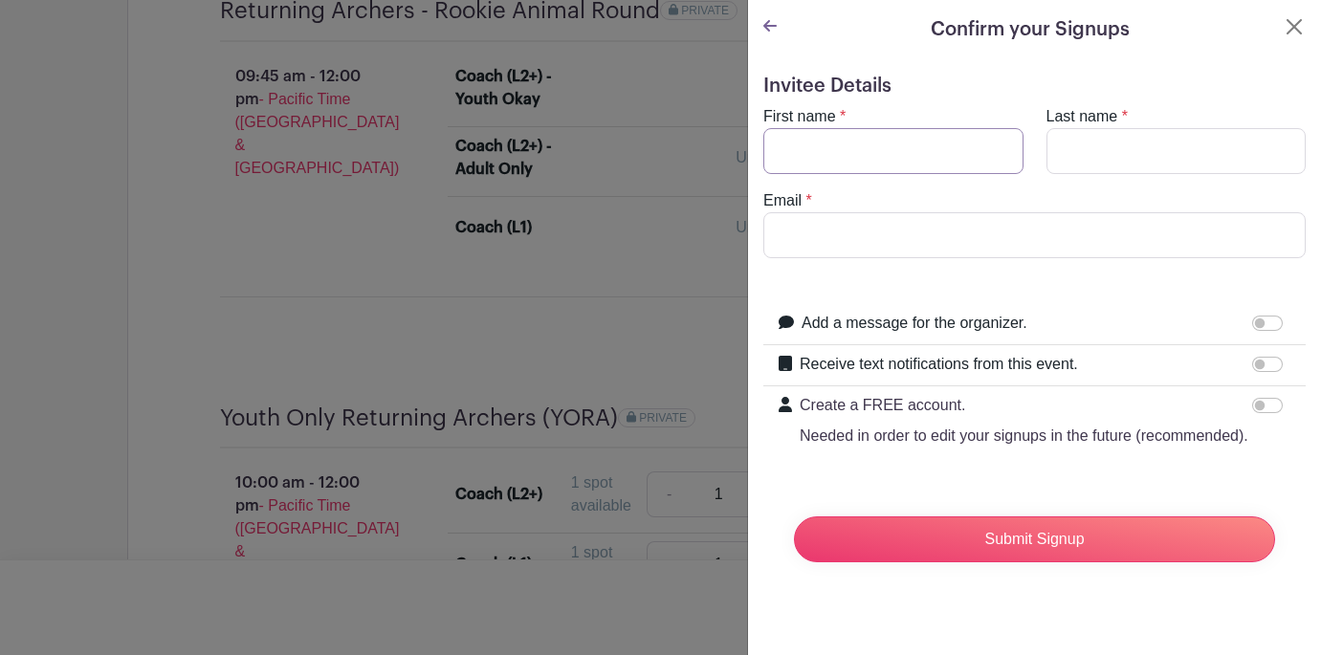
click at [873, 151] on input "First name" at bounding box center [893, 151] width 260 height 46
type input "[PERSON_NAME]"
click at [1132, 148] on input "Last name" at bounding box center [1177, 151] width 260 height 46
type input "[PERSON_NAME]"
click at [937, 224] on input "Email" at bounding box center [1034, 235] width 542 height 46
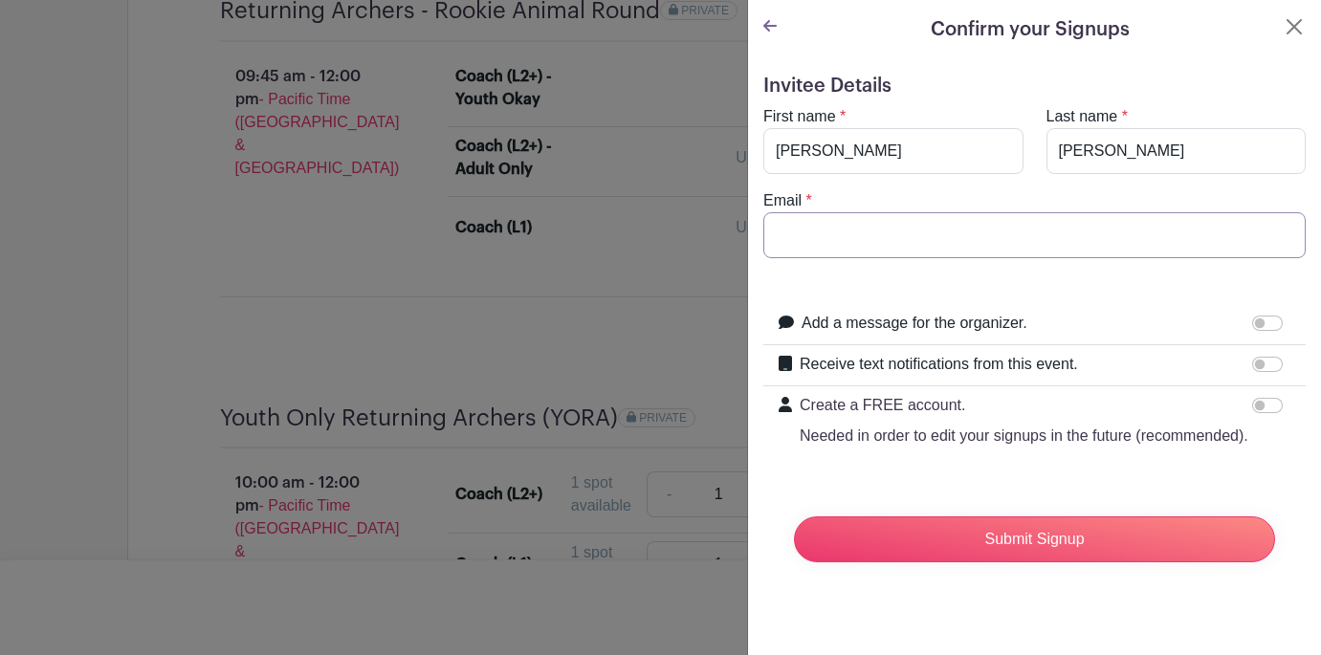
type input "[EMAIL_ADDRESS][DOMAIN_NAME]"
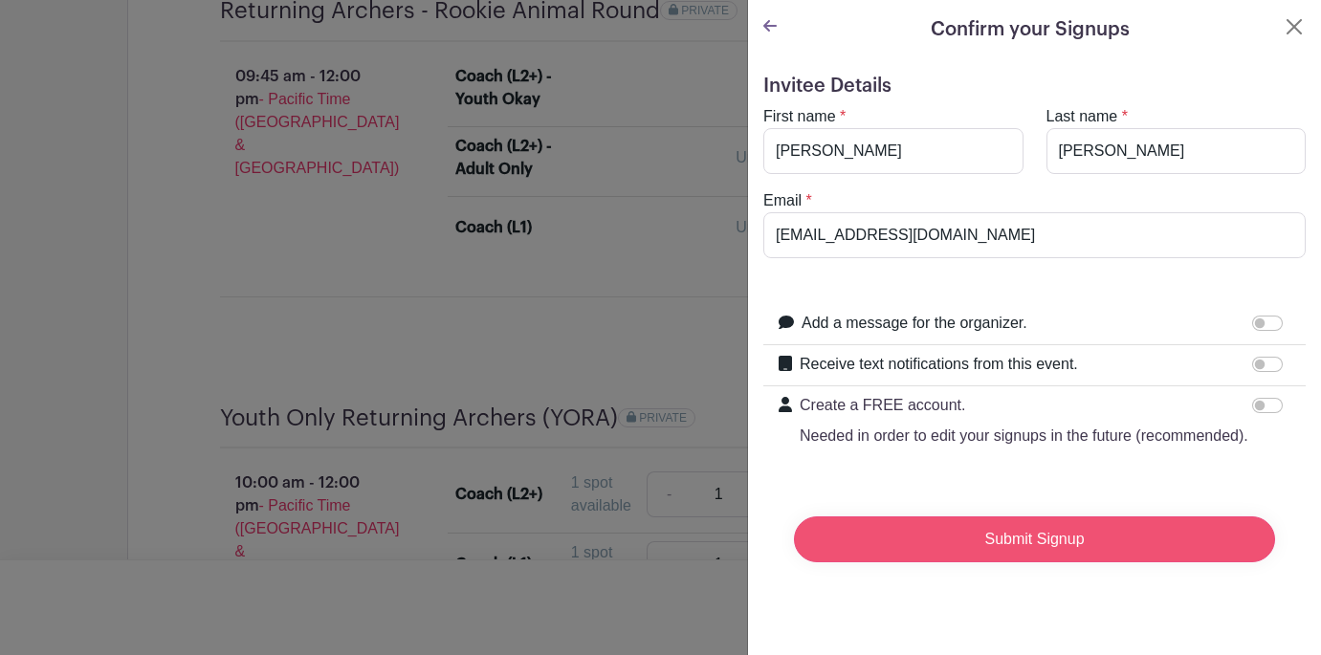
click at [1026, 541] on input "Submit Signup" at bounding box center [1034, 540] width 481 height 46
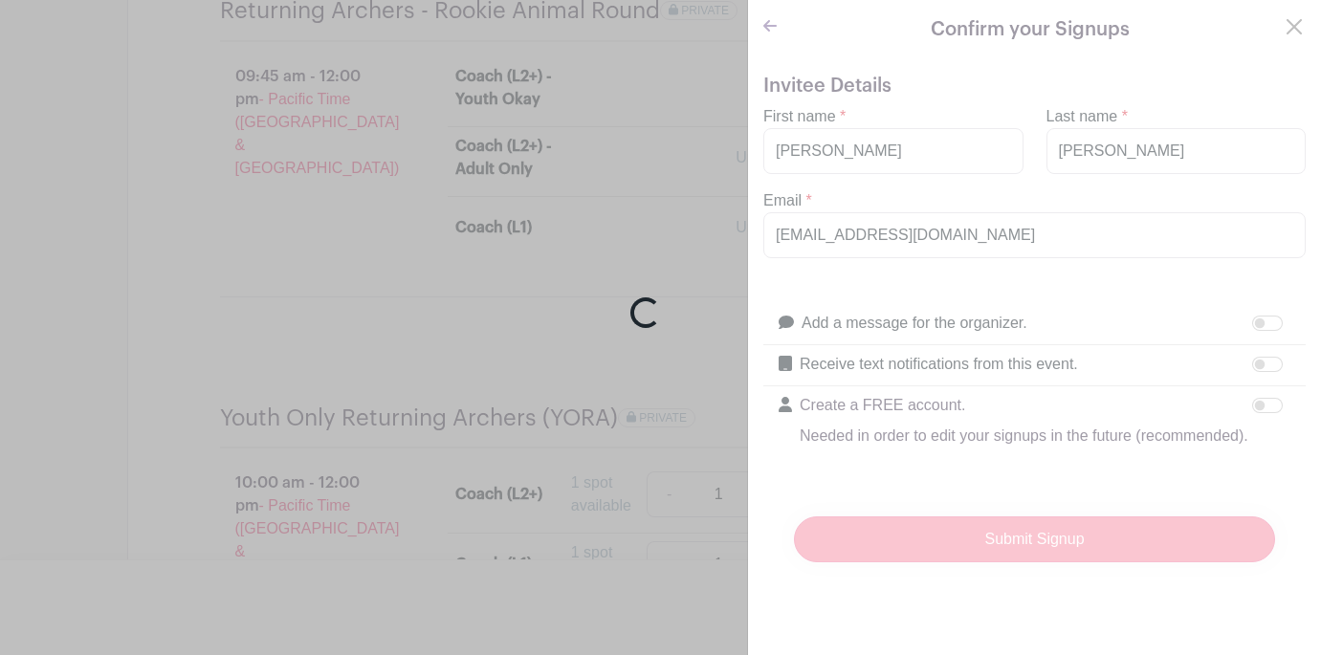
scroll to position [1543, 0]
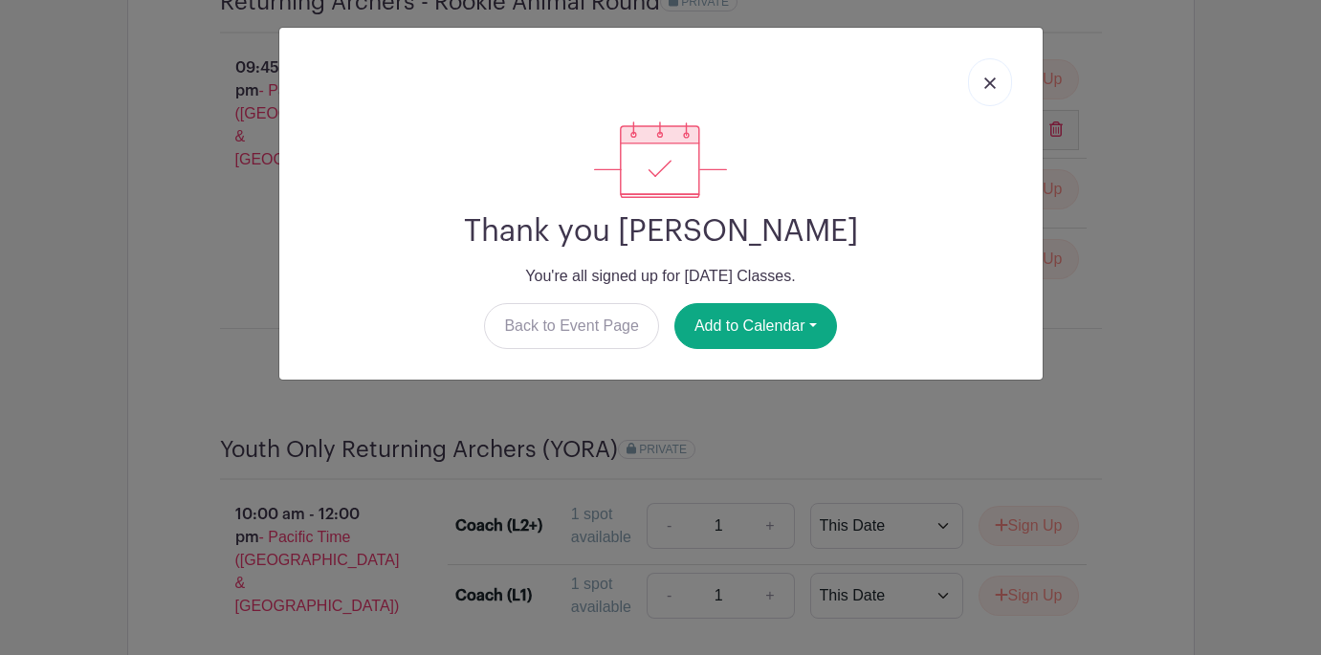
click at [992, 82] on img at bounding box center [989, 82] width 11 height 11
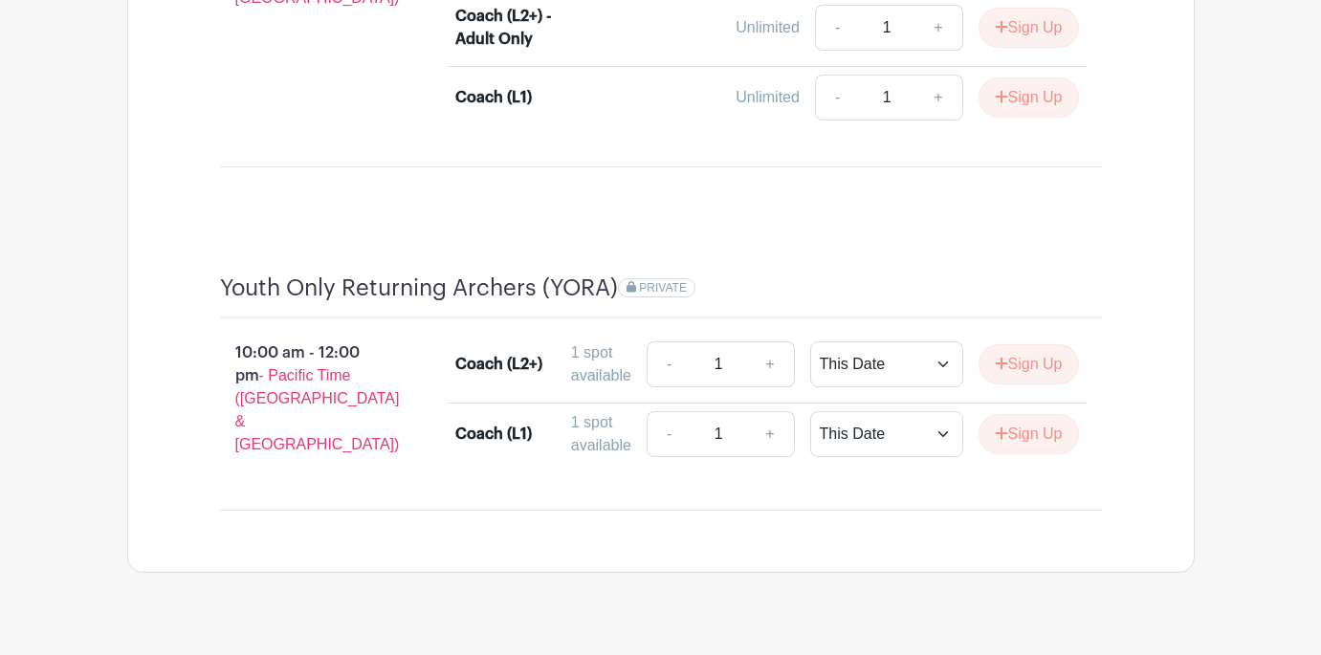
scroll to position [0, 0]
